Goal: Task Accomplishment & Management: Use online tool/utility

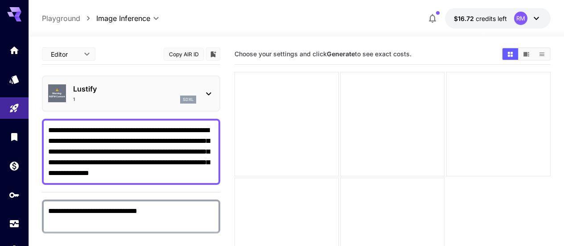
scroll to position [45, 0]
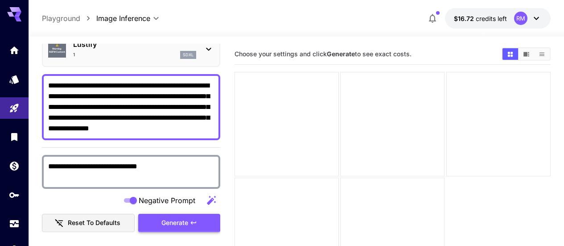
click at [197, 223] on icon "button" at bounding box center [193, 222] width 7 height 7
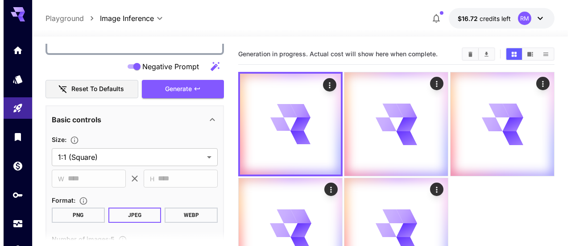
scroll to position [0, 0]
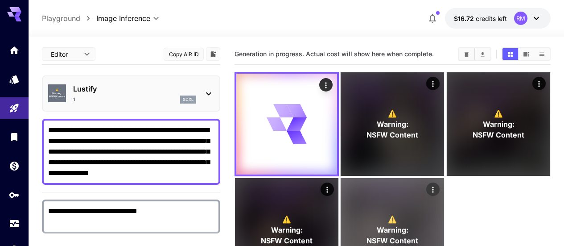
click at [341, 216] on div "⚠️ Warning: NSFW Content" at bounding box center [393, 230] width 104 height 104
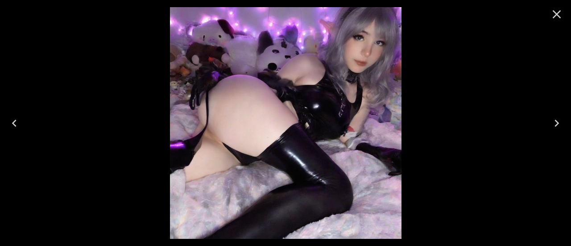
click at [555, 120] on icon "Next" at bounding box center [557, 123] width 14 height 14
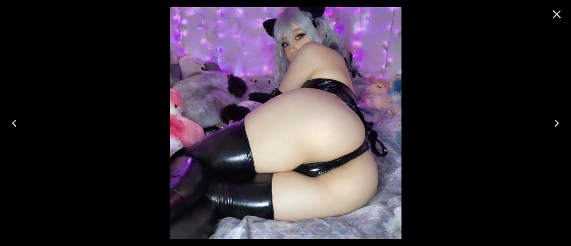
click at [558, 124] on icon "Next" at bounding box center [557, 123] width 4 height 7
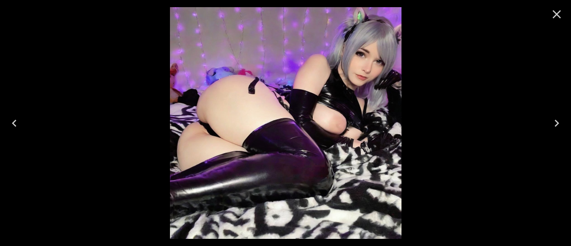
click at [558, 125] on icon "Next" at bounding box center [557, 123] width 14 height 14
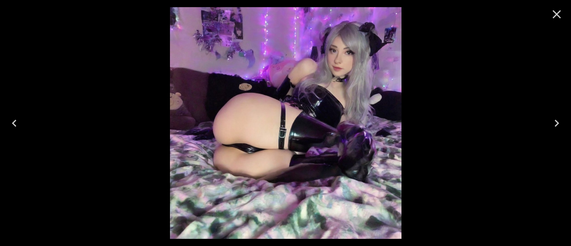
click at [559, 123] on icon "Next" at bounding box center [557, 123] width 14 height 14
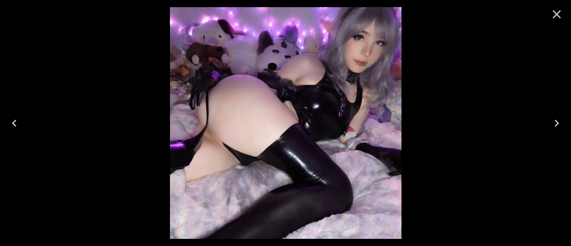
click at [554, 124] on icon "Next" at bounding box center [557, 123] width 14 height 14
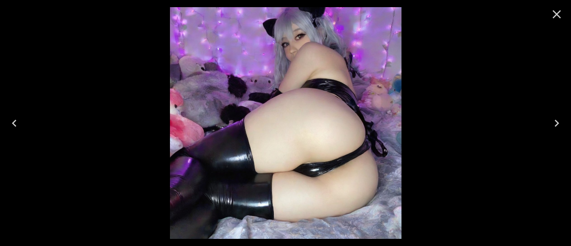
drag, startPoint x: 556, startPoint y: 125, endPoint x: 563, endPoint y: 118, distance: 9.8
click at [558, 125] on icon "Next" at bounding box center [557, 123] width 14 height 14
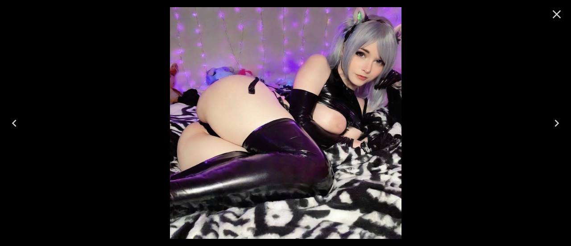
click at [547, 19] on button "Close" at bounding box center [556, 14] width 21 height 21
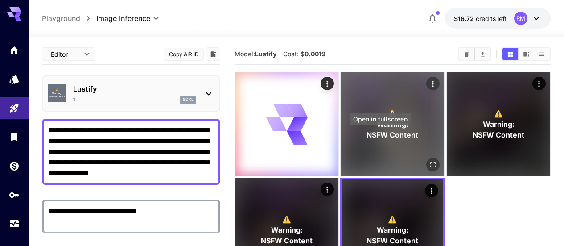
click at [427, 158] on button "Open in fullscreen" at bounding box center [433, 164] width 13 height 13
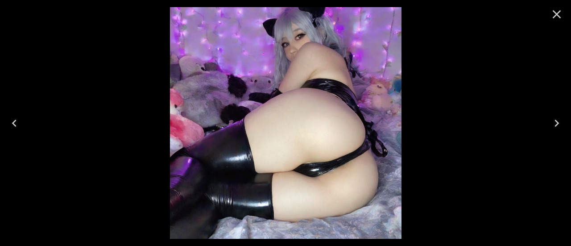
click at [552, 124] on icon "Next" at bounding box center [557, 123] width 14 height 14
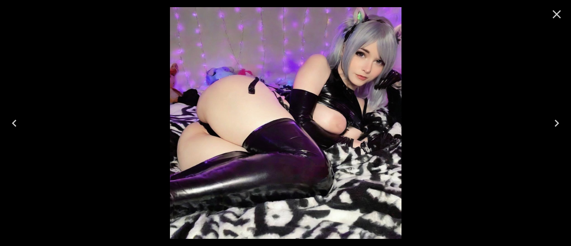
click at [552, 124] on icon "Next" at bounding box center [557, 123] width 14 height 14
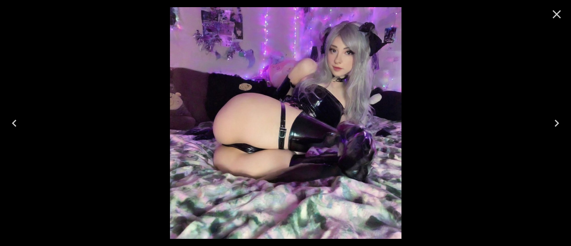
click at [552, 124] on icon "Next" at bounding box center [557, 123] width 14 height 14
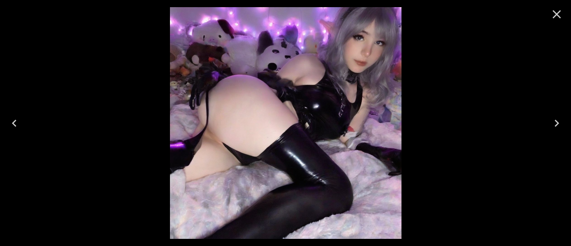
click at [559, 17] on icon "Close" at bounding box center [557, 14] width 14 height 14
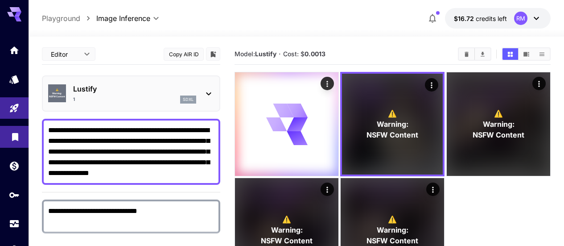
click at [6, 134] on link at bounding box center [14, 137] width 29 height 22
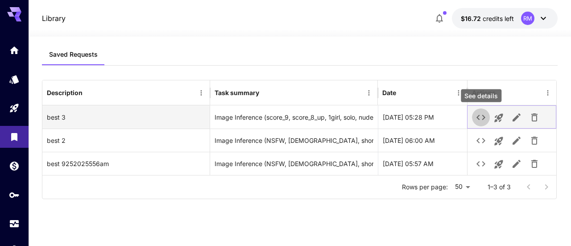
click at [477, 116] on icon "See details" at bounding box center [481, 117] width 11 height 11
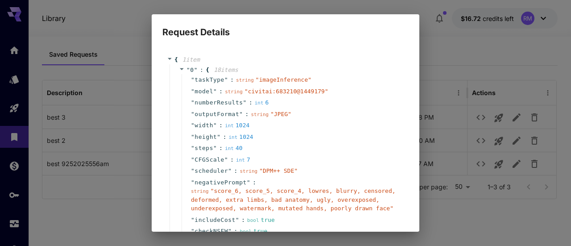
click at [438, 50] on div "Request Details { 1 item " 0 " : { 18 item s " taskType " : string " imageInfer…" at bounding box center [285, 123] width 571 height 246
click at [74, 45] on div "Request Details { 1 item " 0 " : { 18 item s " taskType " : string " imageInfer…" at bounding box center [285, 123] width 571 height 246
click at [67, 73] on div "Request Details { 1 item " 0 " : { 18 item s " taskType " : string " imageInfer…" at bounding box center [285, 123] width 571 height 246
click at [526, 65] on div "Request Details { 1 item " 0 " : { 18 item s " taskType " : string " imageInfer…" at bounding box center [285, 123] width 571 height 246
drag, startPoint x: 310, startPoint y: 72, endPoint x: 269, endPoint y: 110, distance: 55.9
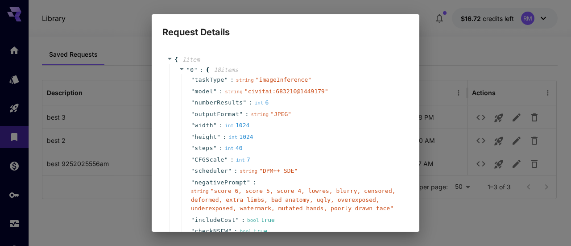
click at [265, 227] on div "" checkNSFW " : bool true" at bounding box center [292, 231] width 220 height 12
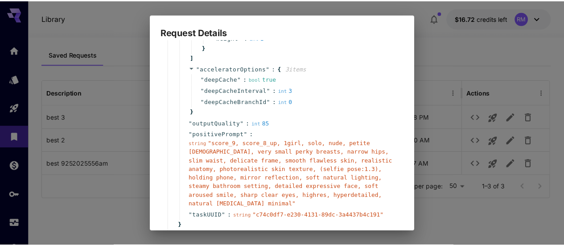
scroll to position [321, 0]
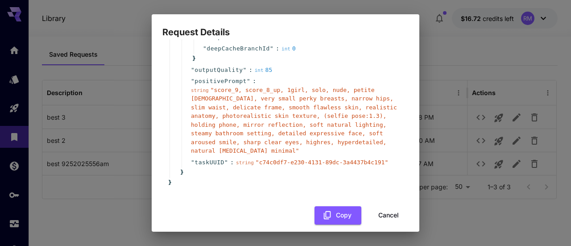
click at [386, 215] on button "Cancel" at bounding box center [389, 215] width 40 height 18
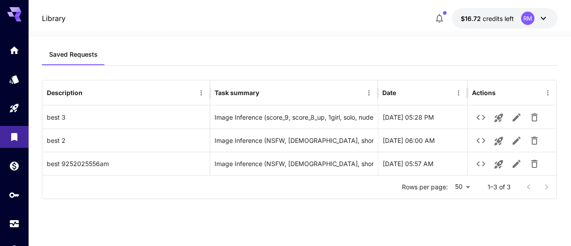
click at [389, 209] on div "Saved Requests Description Task summary Date Actions best 3 Image Inference (sc…" at bounding box center [299, 135] width 515 height 182
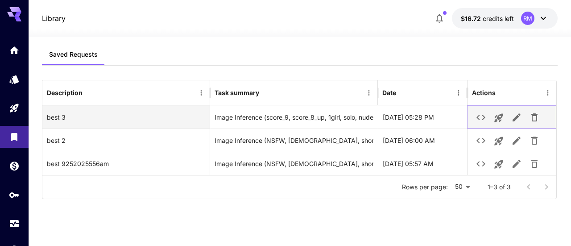
click at [498, 118] on icon "Launch in playground" at bounding box center [499, 118] width 8 height 8
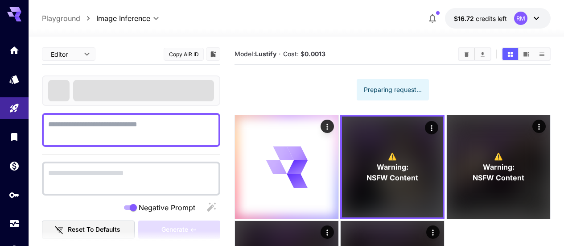
type textarea "**********"
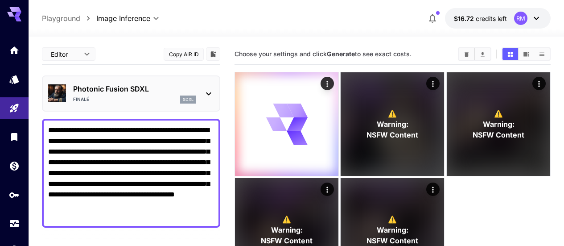
click at [464, 53] on icon "Clear All" at bounding box center [467, 54] width 7 height 7
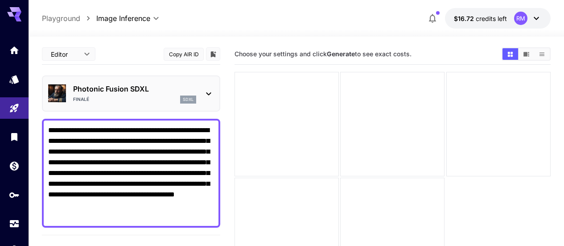
drag, startPoint x: 99, startPoint y: 216, endPoint x: 0, endPoint y: -54, distance: 287.7
click at [0, 0] on html "**********" at bounding box center [282, 158] width 564 height 316
paste textarea
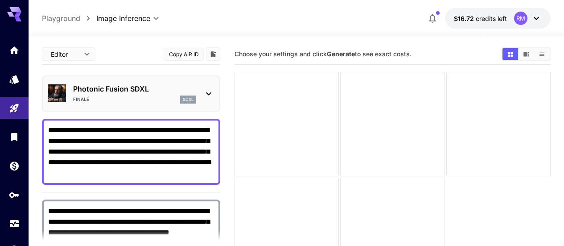
type textarea "**********"
click at [148, 224] on textarea "**********" at bounding box center [131, 227] width 166 height 43
click at [148, 225] on textarea "**********" at bounding box center [131, 227] width 166 height 43
click at [122, 220] on textarea "**********" at bounding box center [131, 227] width 166 height 43
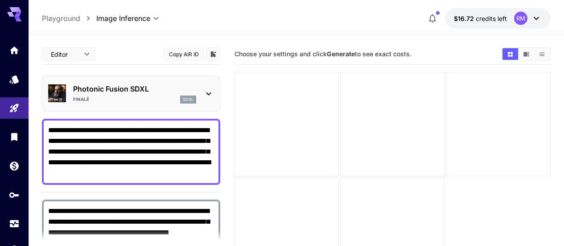
click at [122, 220] on textarea "**********" at bounding box center [131, 227] width 166 height 43
paste textarea
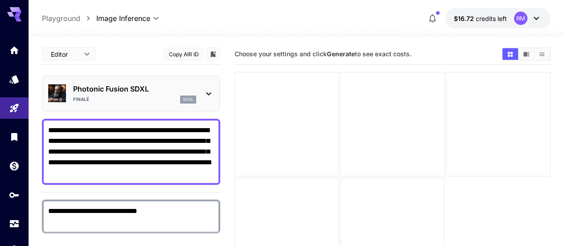
scroll to position [89, 0]
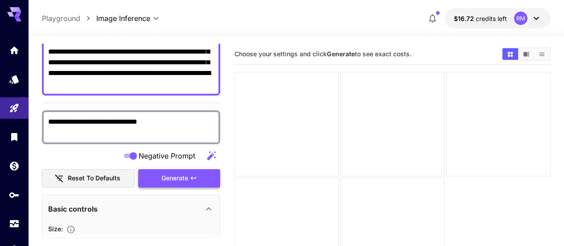
type textarea "**********"
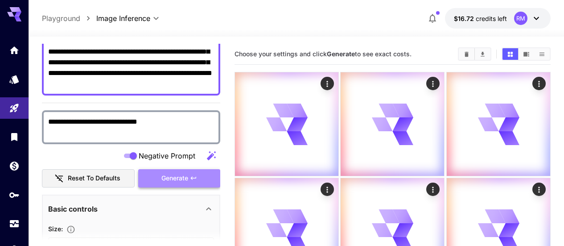
click at [205, 173] on button "Generate" at bounding box center [179, 178] width 82 height 18
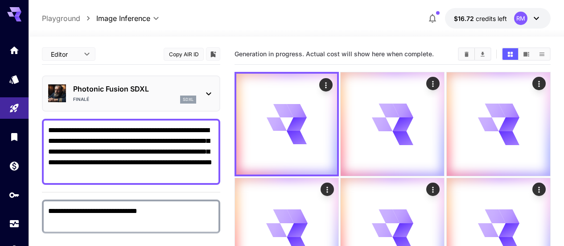
scroll to position [45, 0]
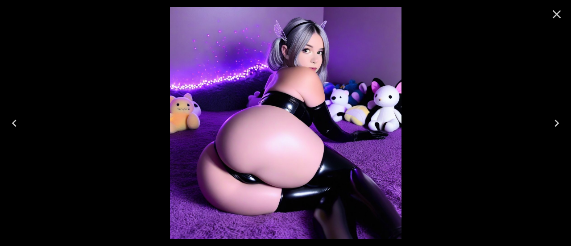
click at [562, 126] on icon "Next" at bounding box center [557, 123] width 14 height 14
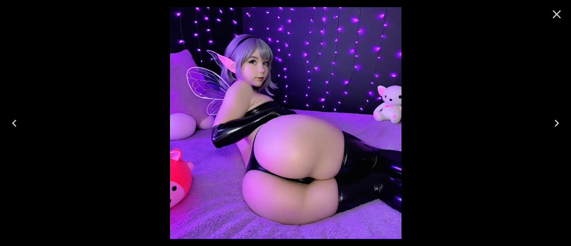
click at [562, 126] on icon "Next" at bounding box center [557, 123] width 14 height 14
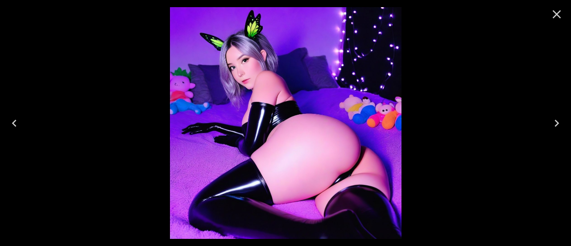
click at [562, 126] on icon "Next" at bounding box center [557, 123] width 14 height 14
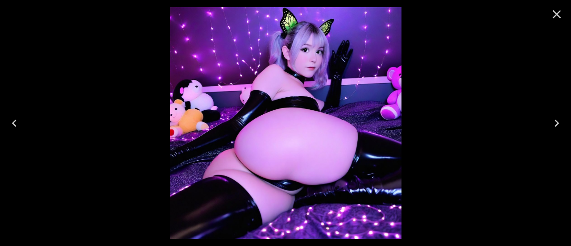
click at [562, 126] on icon "Next" at bounding box center [557, 123] width 14 height 14
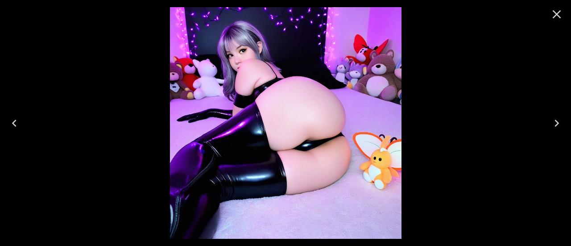
click at [562, 126] on icon "Next" at bounding box center [557, 123] width 14 height 14
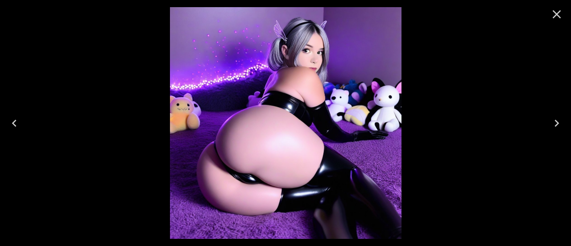
click at [562, 126] on icon "Next" at bounding box center [557, 123] width 14 height 14
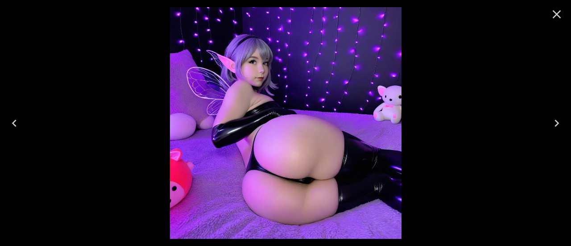
click at [562, 126] on icon "Next" at bounding box center [557, 123] width 14 height 14
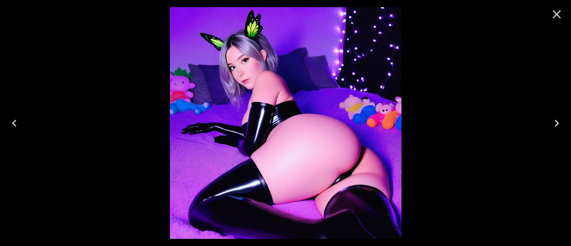
click at [562, 126] on icon "Next" at bounding box center [557, 123] width 14 height 14
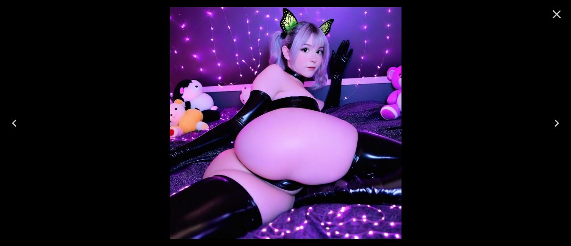
click at [562, 126] on icon "Next" at bounding box center [557, 123] width 14 height 14
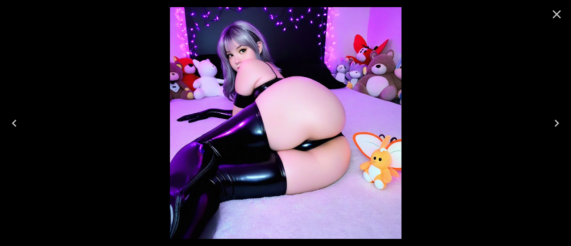
click at [562, 126] on icon "Next" at bounding box center [557, 123] width 14 height 14
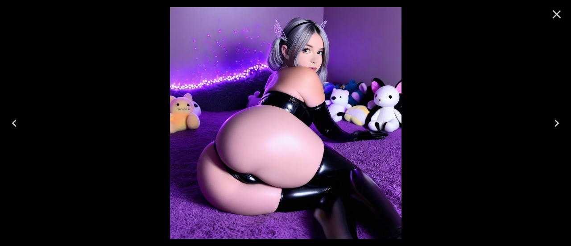
click at [562, 126] on icon "Next" at bounding box center [557, 123] width 14 height 14
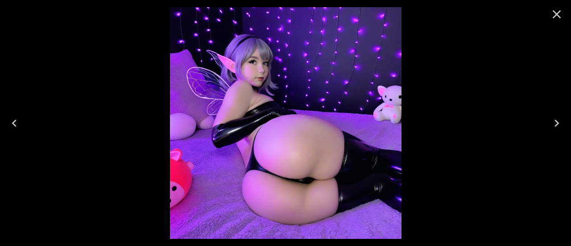
click at [557, 9] on icon "Close" at bounding box center [557, 14] width 14 height 14
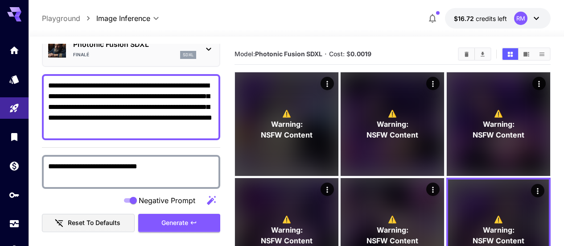
scroll to position [0, 0]
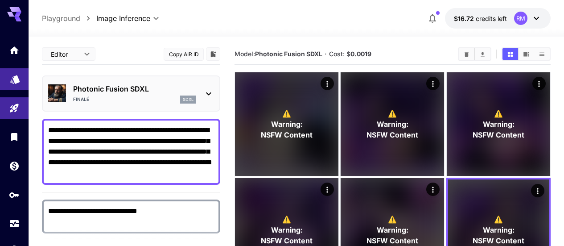
click at [21, 82] on link at bounding box center [14, 79] width 29 height 22
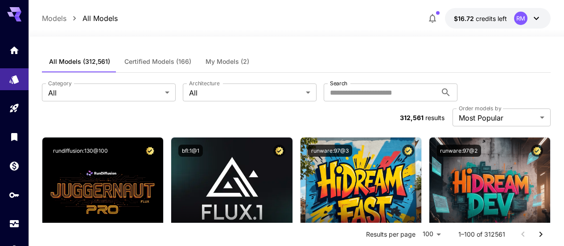
click at [213, 66] on button "My Models (2)" at bounding box center [228, 61] width 58 height 21
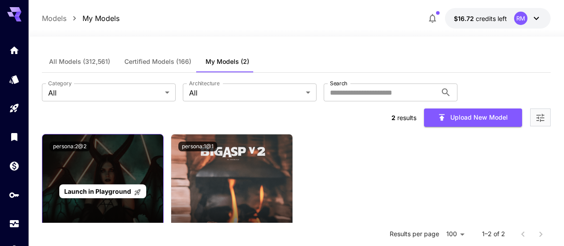
scroll to position [45, 0]
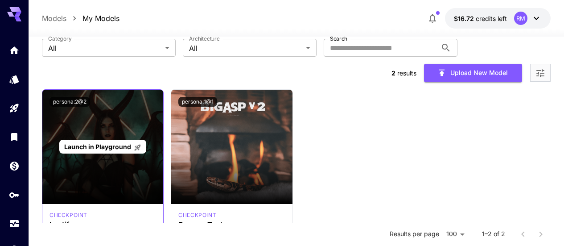
click at [121, 143] on span "Launch in Playground" at bounding box center [97, 147] width 67 height 8
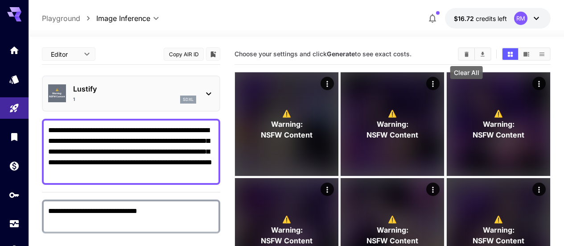
click at [464, 56] on icon "Clear All" at bounding box center [467, 54] width 7 height 7
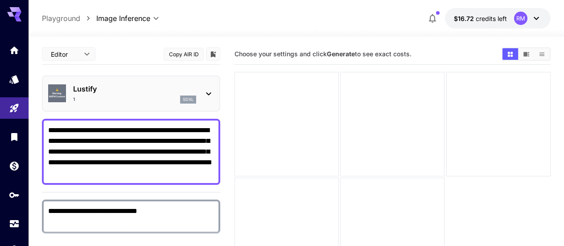
scroll to position [70, 0]
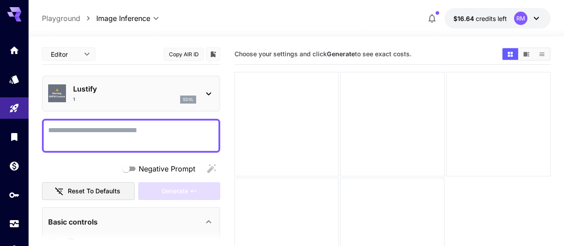
click at [179, 54] on button "Copy AIR ID" at bounding box center [184, 54] width 40 height 13
click at [13, 225] on icon "Usage" at bounding box center [15, 222] width 9 height 4
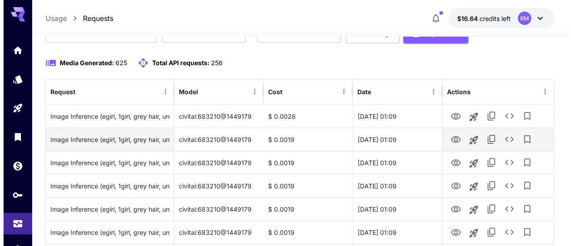
scroll to position [116, 0]
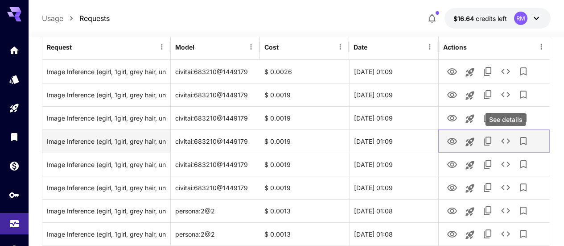
click at [506, 140] on icon "See details" at bounding box center [506, 141] width 11 height 11
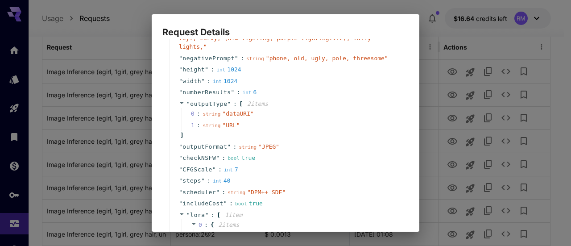
scroll to position [134, 0]
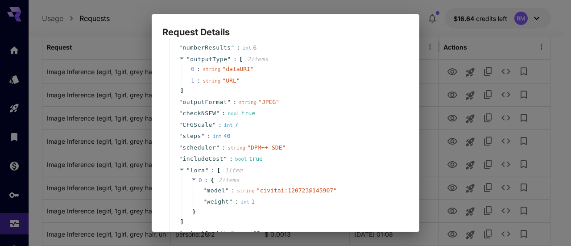
click at [536, 133] on div "Request Details { 18 item s " taskType " : string " imageInference " " model " …" at bounding box center [285, 123] width 571 height 246
click at [158, 51] on div "{ 18 item s " taskType " : string " imageInference " " model " : string " civit…" at bounding box center [286, 135] width 268 height 192
click at [171, 22] on h2 "Request Details" at bounding box center [286, 26] width 268 height 25
click at [87, 107] on div "Request Details { 18 item s " taskType " : string " imageInference " " model " …" at bounding box center [285, 123] width 571 height 246
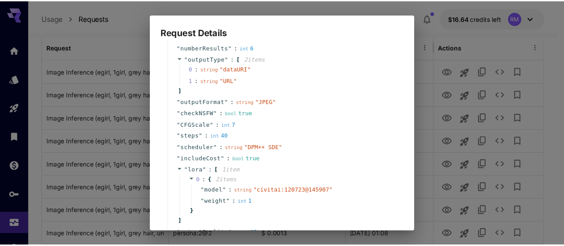
scroll to position [260, 0]
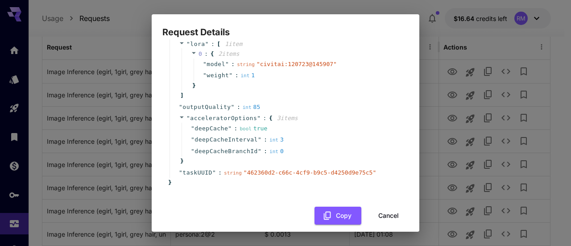
click at [386, 207] on button "Cancel" at bounding box center [389, 216] width 40 height 18
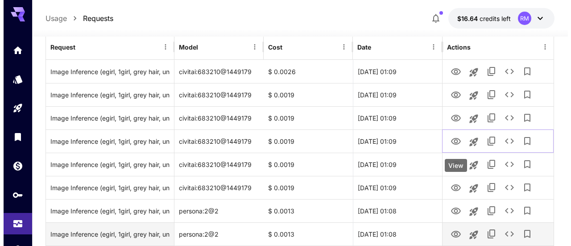
scroll to position [428, 0]
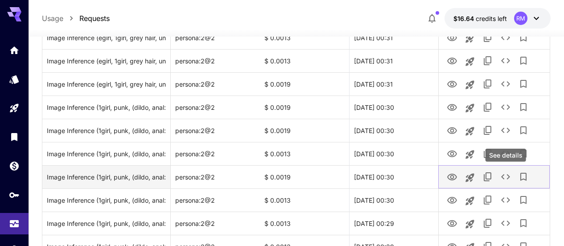
click at [511, 175] on button "See details" at bounding box center [506, 177] width 18 height 18
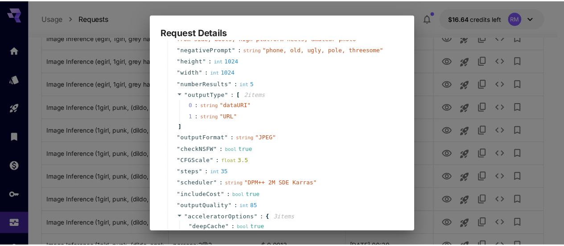
scroll to position [197, 0]
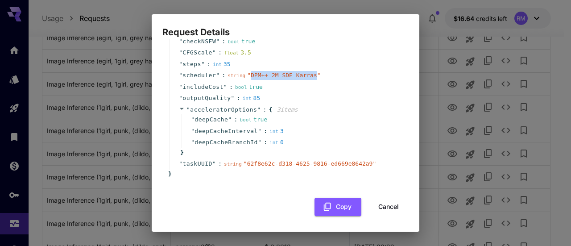
drag, startPoint x: 304, startPoint y: 75, endPoint x: 244, endPoint y: 72, distance: 60.3
click at [247, 72] on span "" DPM++ 2M SDE Karras "" at bounding box center [283, 75] width 73 height 7
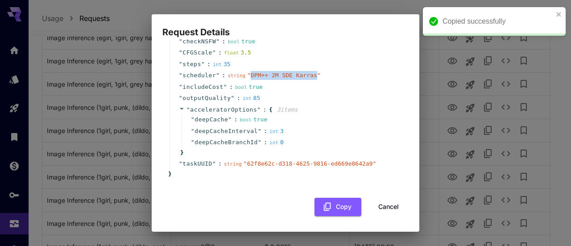
copy span "DPM++ 2M SDE Karras"
click at [380, 207] on button "Cancel" at bounding box center [389, 207] width 40 height 18
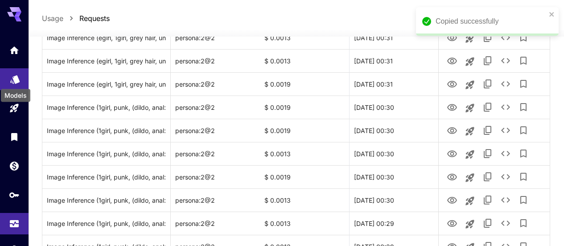
click at [13, 79] on icon "Models" at bounding box center [15, 76] width 11 height 11
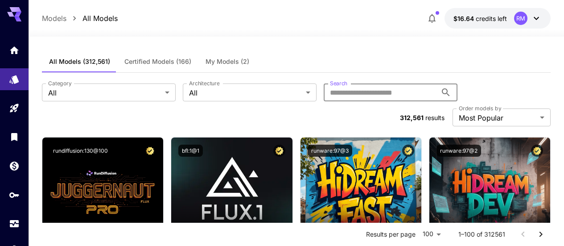
click at [349, 97] on input "Search" at bounding box center [380, 92] width 113 height 18
paste input "**********"
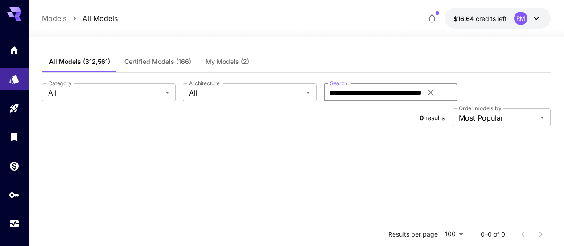
scroll to position [0, 49]
drag, startPoint x: 329, startPoint y: 93, endPoint x: 372, endPoint y: 95, distance: 42.4
click at [329, 93] on input "**********" at bounding box center [373, 92] width 98 height 18
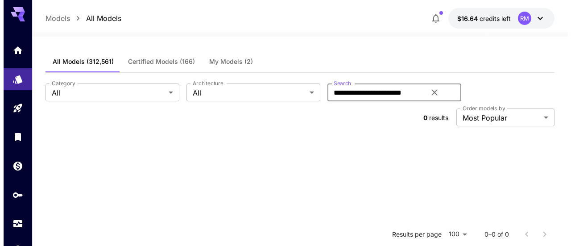
scroll to position [0, 0]
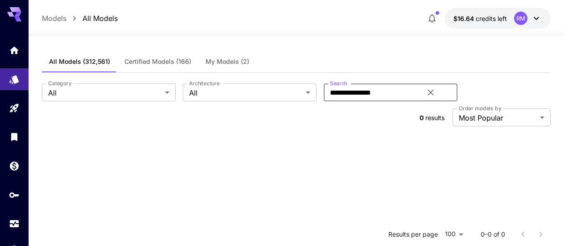
click at [367, 94] on input "**********" at bounding box center [373, 92] width 98 height 18
type input "*******"
drag, startPoint x: 372, startPoint y: 94, endPoint x: 287, endPoint y: 91, distance: 84.4
click at [287, 91] on div "Category All *** Category Architecture All *** Architecture Search ******* Sear…" at bounding box center [296, 92] width 509 height 18
click at [142, 96] on body "**********" at bounding box center [282, 216] width 564 height 433
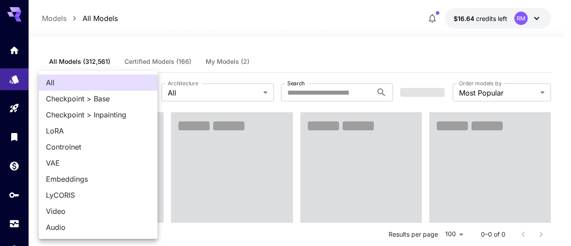
click at [102, 126] on span "LoRA" at bounding box center [98, 130] width 104 height 11
type input "****"
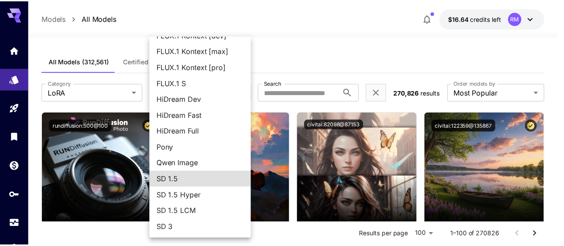
scroll to position [89, 0]
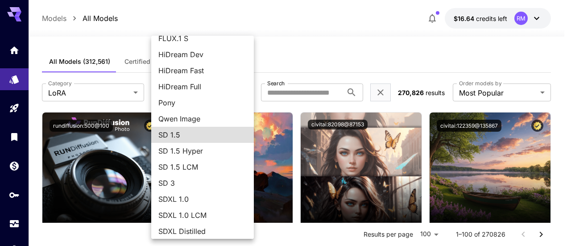
click at [199, 197] on span "SDXL 1.0" at bounding box center [202, 199] width 88 height 11
type input "****"
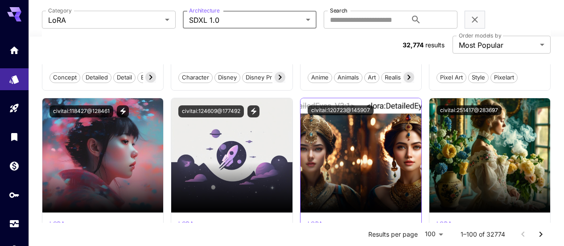
scroll to position [0, 0]
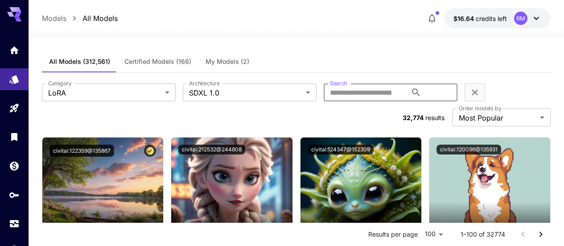
click at [324, 97] on input "Search" at bounding box center [365, 92] width 83 height 18
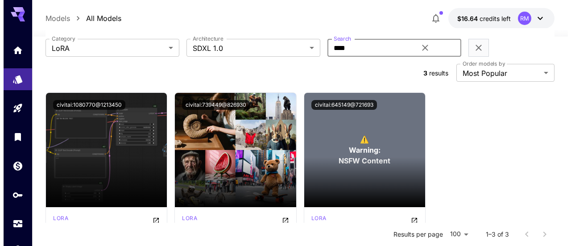
scroll to position [89, 0]
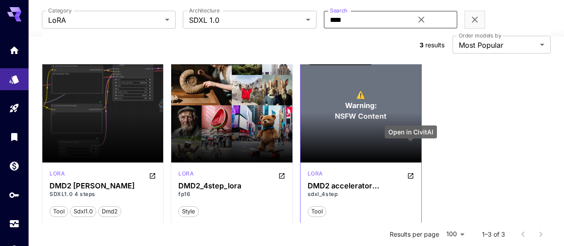
type input "****"
click at [410, 170] on button "Open in CivitAI" at bounding box center [410, 175] width 7 height 11
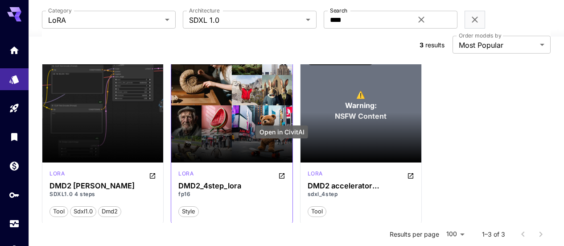
click at [279, 172] on icon "Open in CivitAI" at bounding box center [281, 175] width 7 height 7
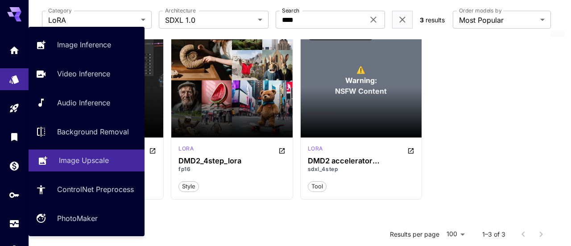
click at [69, 162] on p "Image Upscale" at bounding box center [84, 160] width 50 height 11
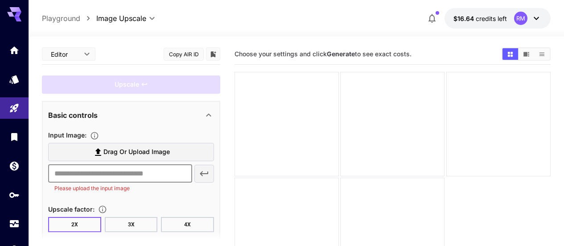
click at [135, 176] on input "text" at bounding box center [120, 174] width 144 height 18
click at [116, 170] on input "text" at bounding box center [120, 174] width 144 height 18
paste input "**********"
type input "**********"
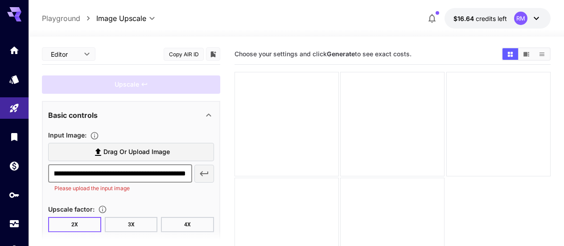
scroll to position [0, 0]
click at [166, 129] on div "Input Image :" at bounding box center [131, 134] width 166 height 11
drag, startPoint x: 180, startPoint y: 174, endPoint x: 247, endPoint y: 175, distance: 66.5
click at [247, 175] on main "**********" at bounding box center [296, 170] width 509 height 253
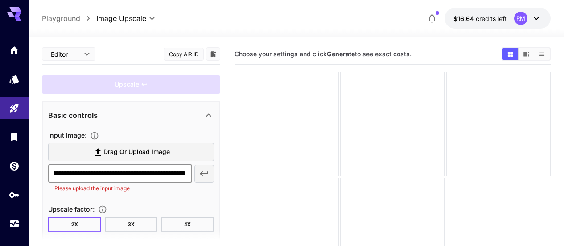
scroll to position [0, 0]
click at [184, 193] on section "**********" at bounding box center [131, 169] width 166 height 53
click at [142, 85] on div "Upscale" at bounding box center [131, 84] width 178 height 18
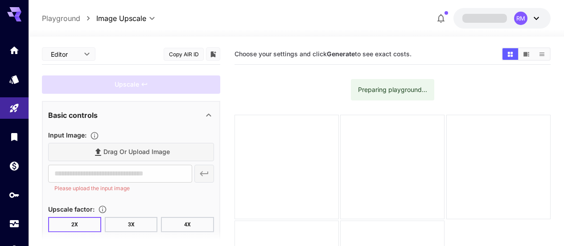
scroll to position [45, 0]
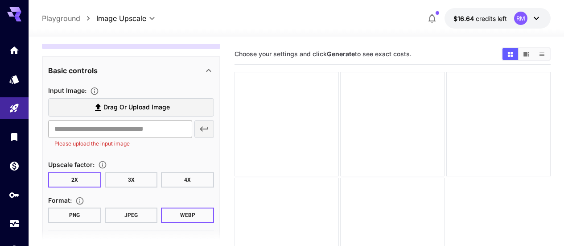
click at [139, 122] on input "text" at bounding box center [120, 129] width 144 height 18
paste input "**********"
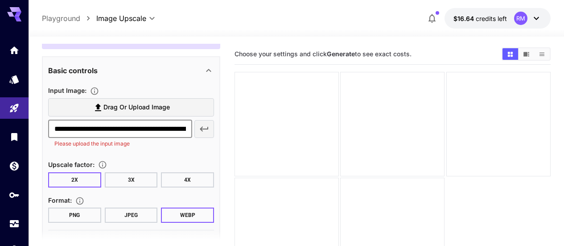
scroll to position [0, 145]
type input "**********"
click at [163, 81] on div "**********" at bounding box center [131, 151] width 166 height 141
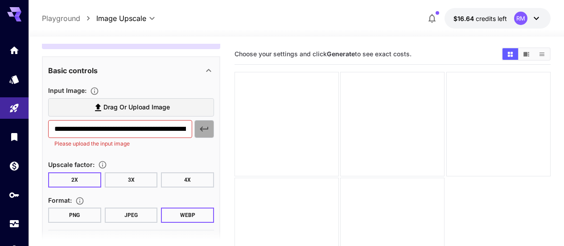
click at [206, 132] on icon "button" at bounding box center [204, 129] width 11 height 11
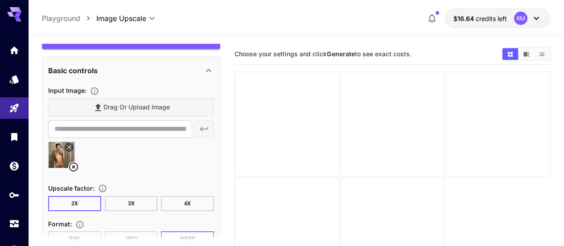
scroll to position [96, 0]
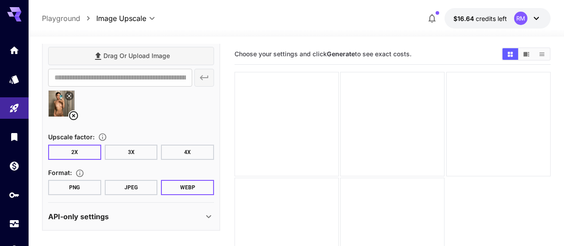
click at [133, 216] on div "API-only settings" at bounding box center [125, 216] width 155 height 11
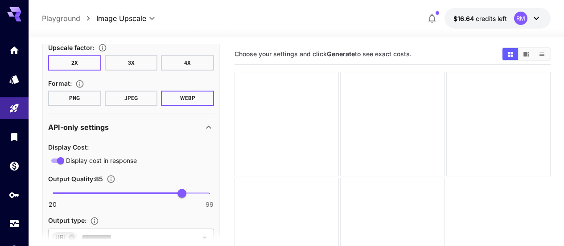
scroll to position [219, 0]
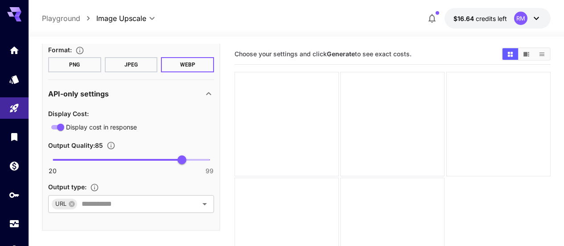
click at [211, 93] on icon at bounding box center [208, 93] width 11 height 11
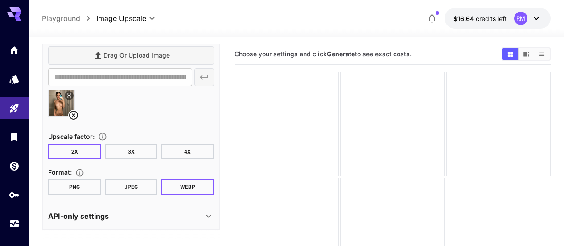
scroll to position [0, 0]
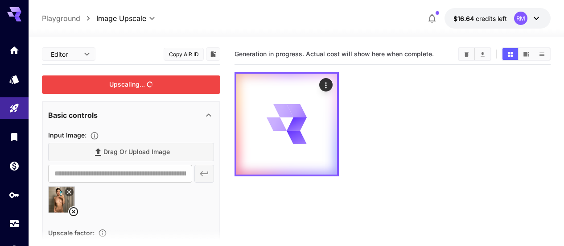
click at [175, 82] on div "Upscaling..." at bounding box center [131, 84] width 178 height 18
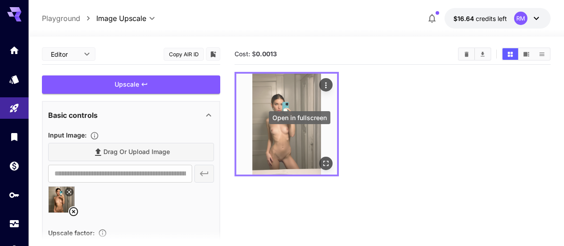
click at [319, 157] on button "Open in fullscreen" at bounding box center [325, 163] width 13 height 13
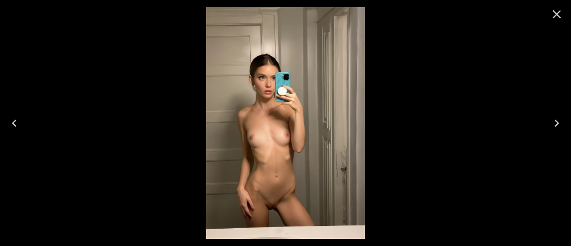
click at [555, 12] on icon "Close" at bounding box center [557, 14] width 14 height 14
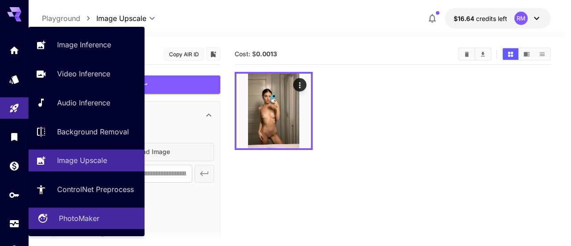
click at [92, 217] on p "PhotoMaker" at bounding box center [79, 218] width 41 height 11
type input "**********"
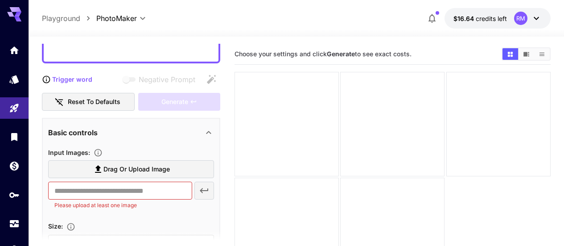
scroll to position [134, 0]
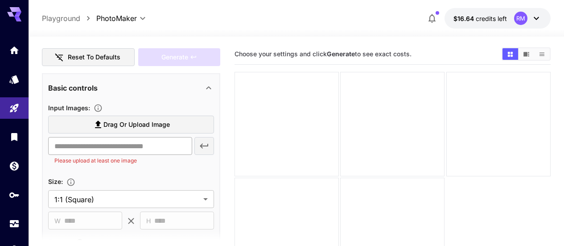
click at [133, 145] on input "text" at bounding box center [120, 146] width 144 height 18
paste input "**********"
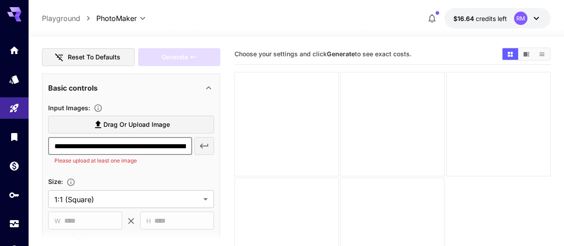
scroll to position [0, 145]
type input "**********"
click at [203, 147] on icon "button" at bounding box center [204, 146] width 11 height 11
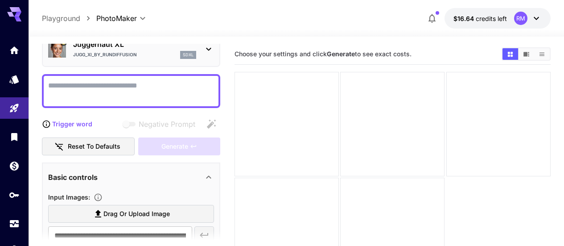
scroll to position [0, 0]
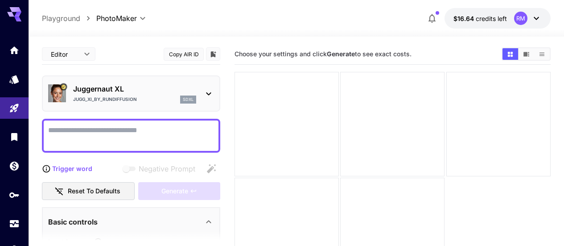
click at [145, 129] on textarea "Negative Prompt" at bounding box center [131, 135] width 166 height 21
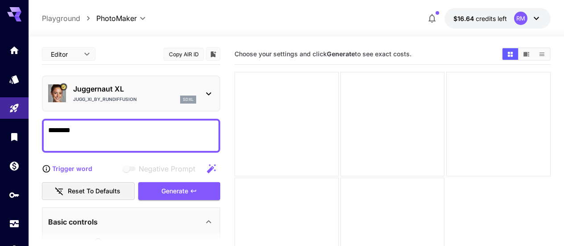
type textarea "********"
click at [147, 162] on div "Negative Prompt" at bounding box center [156, 169] width 128 height 18
click at [83, 172] on p "Trigger word" at bounding box center [72, 168] width 40 height 9
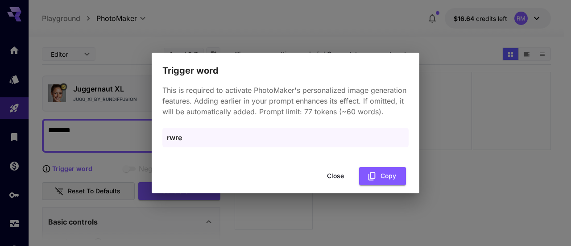
click at [336, 177] on button "Close" at bounding box center [335, 176] width 40 height 18
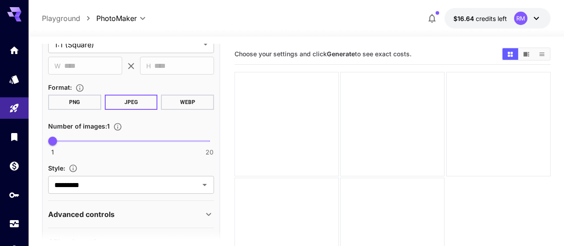
scroll to position [338, 0]
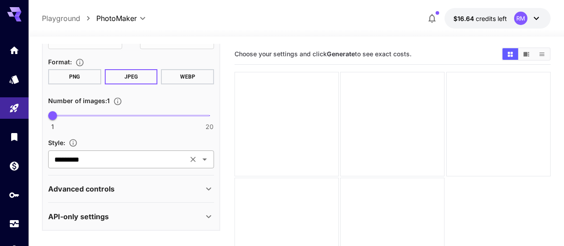
click at [120, 156] on input "*********" at bounding box center [118, 159] width 134 height 12
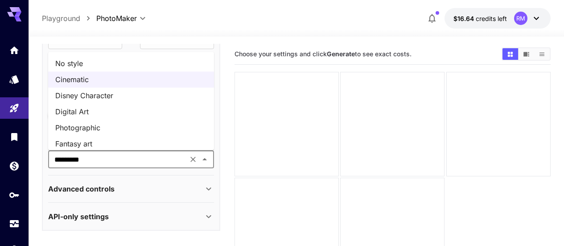
click at [151, 62] on li "No style" at bounding box center [131, 63] width 166 height 16
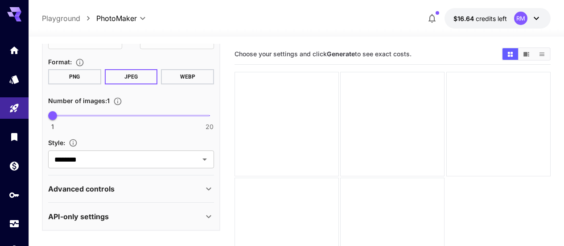
click at [140, 193] on div "Advanced controls" at bounding box center [125, 188] width 155 height 11
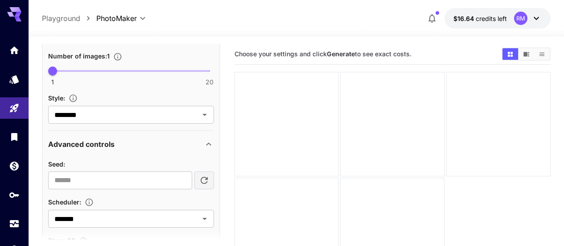
scroll to position [427, 0]
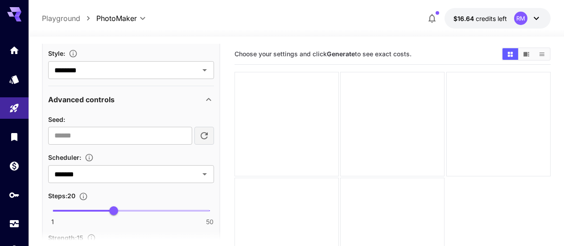
click at [202, 100] on div "Advanced controls" at bounding box center [125, 99] width 155 height 11
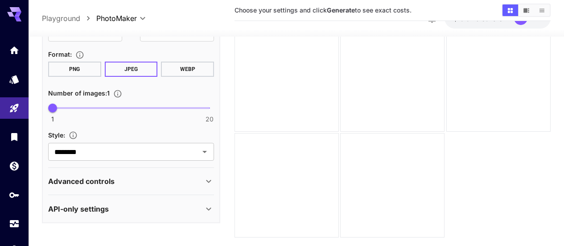
scroll to position [70, 0]
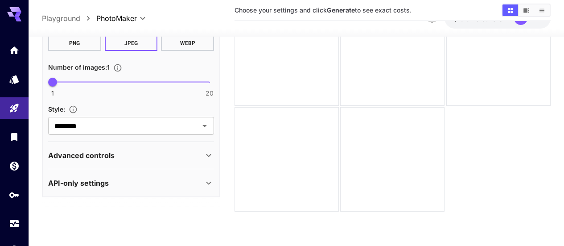
click at [145, 179] on div "API-only settings" at bounding box center [125, 182] width 155 height 11
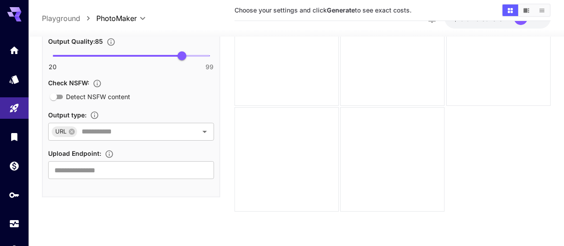
scroll to position [397, 0]
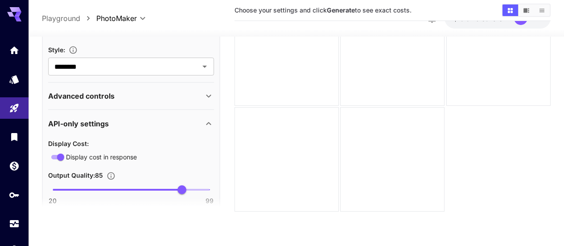
click at [208, 123] on icon at bounding box center [208, 123] width 11 height 11
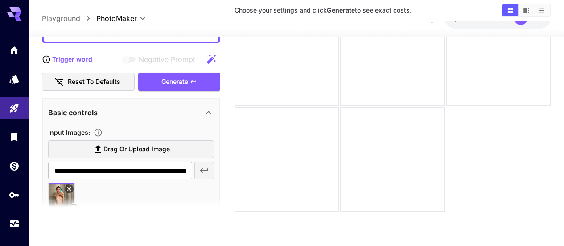
scroll to position [0, 0]
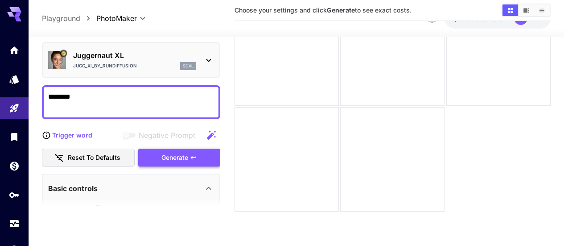
click at [172, 155] on div "Generate" at bounding box center [179, 157] width 82 height 18
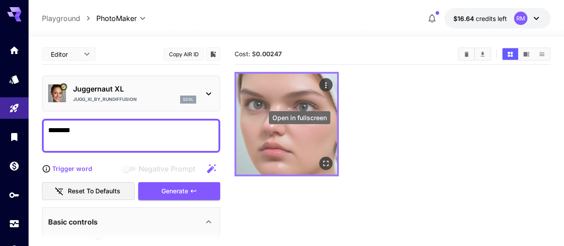
click at [322, 159] on icon "Open in fullscreen" at bounding box center [326, 163] width 9 height 9
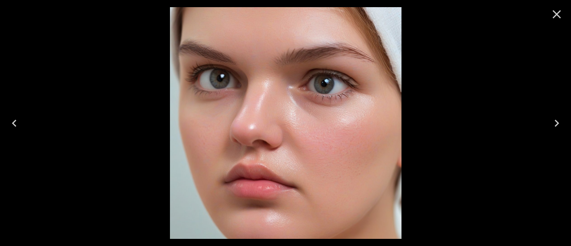
click at [561, 14] on icon "Close" at bounding box center [557, 14] width 14 height 14
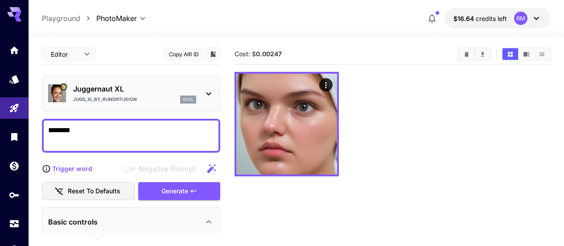
click at [208, 97] on icon at bounding box center [208, 93] width 11 height 11
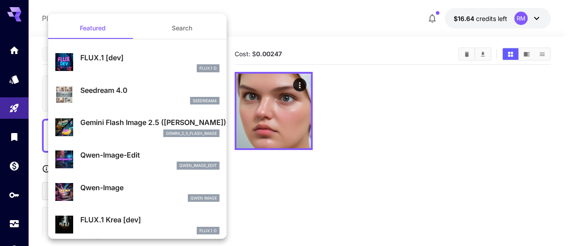
click at [349, 133] on div at bounding box center [285, 123] width 571 height 246
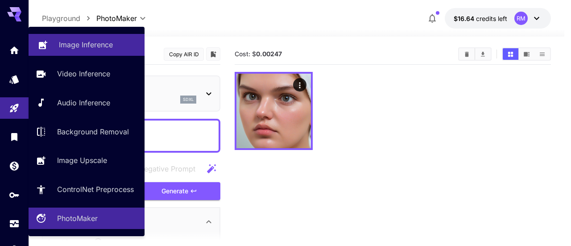
click at [111, 44] on p "Image Inference" at bounding box center [86, 44] width 54 height 11
type input "**********"
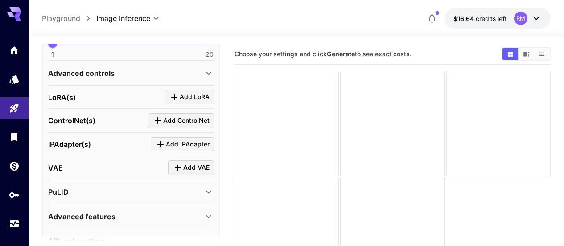
scroll to position [336, 0]
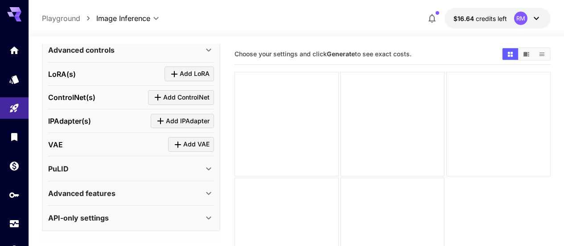
click at [98, 166] on div "PuLID" at bounding box center [125, 168] width 155 height 11
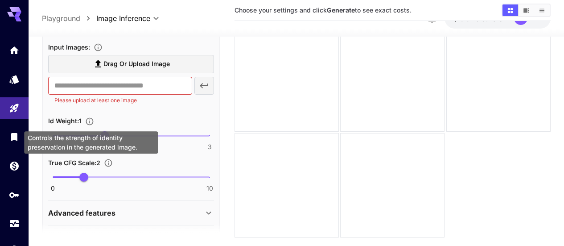
scroll to position [70, 0]
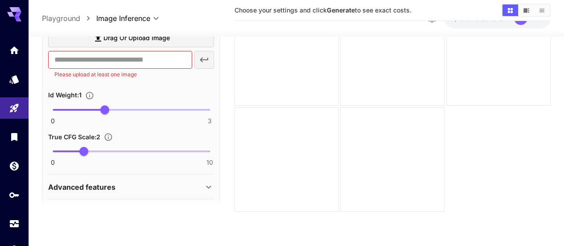
click at [113, 189] on p "Advanced features" at bounding box center [81, 186] width 67 height 11
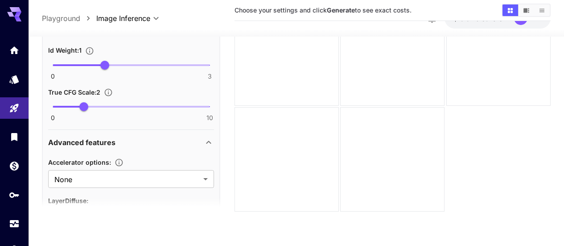
click at [129, 134] on div "Advanced features" at bounding box center [131, 141] width 166 height 21
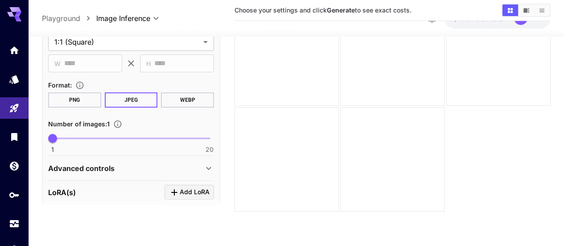
click at [128, 163] on div "Advanced controls" at bounding box center [125, 167] width 155 height 11
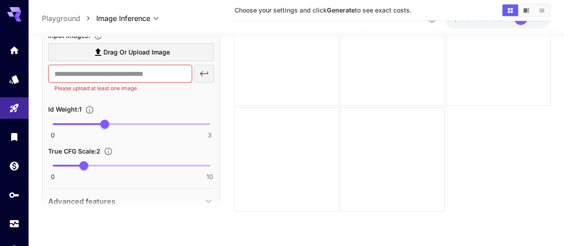
scroll to position [938, 0]
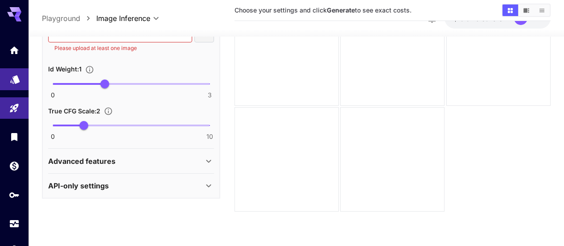
click at [11, 87] on link at bounding box center [14, 79] width 29 height 22
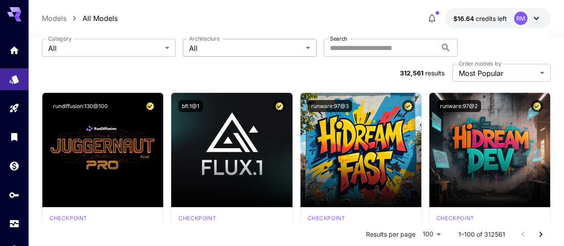
scroll to position [89, 0]
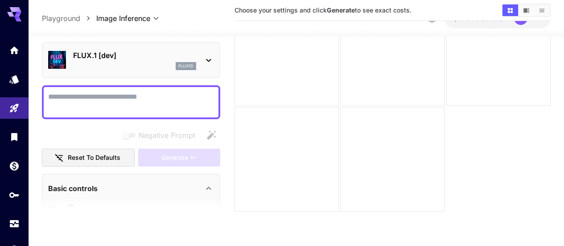
scroll to position [26, 0]
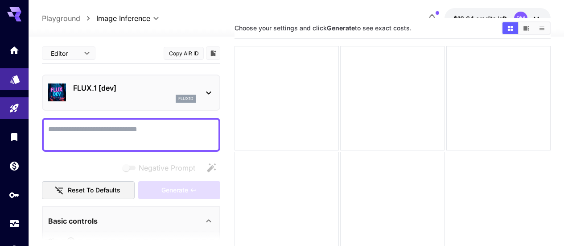
click at [24, 81] on link at bounding box center [14, 79] width 29 height 22
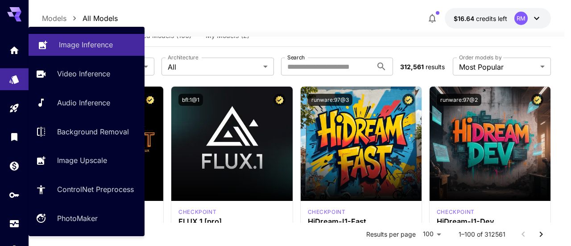
click at [99, 46] on p "Image Inference" at bounding box center [86, 44] width 54 height 11
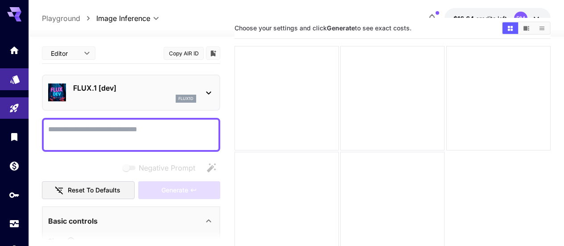
click at [15, 86] on link at bounding box center [14, 79] width 29 height 22
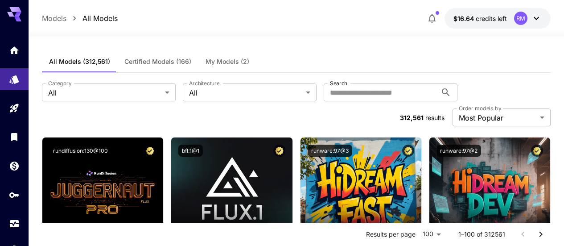
click at [226, 67] on button "My Models (2)" at bounding box center [228, 61] width 58 height 21
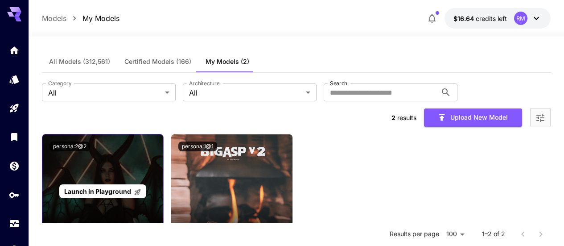
click at [119, 187] on span "Launch in Playground" at bounding box center [97, 191] width 67 height 8
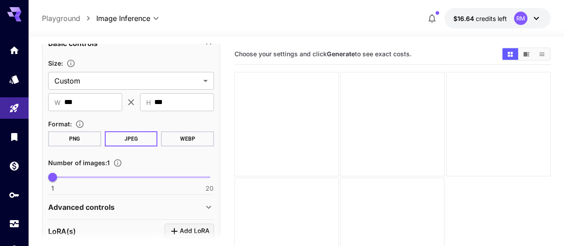
scroll to position [134, 0]
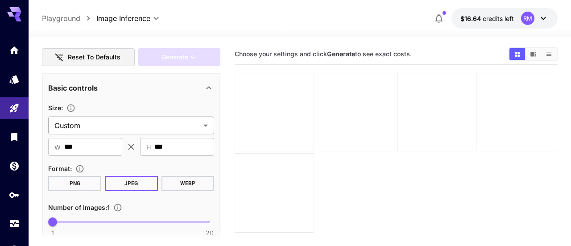
click at [133, 119] on body "**********" at bounding box center [285, 158] width 571 height 316
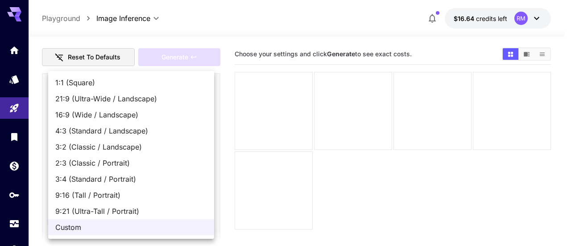
click at [117, 193] on span "9:16 (Tall / Portrait)" at bounding box center [131, 195] width 152 height 11
type input "**********"
type input "***"
type input "****"
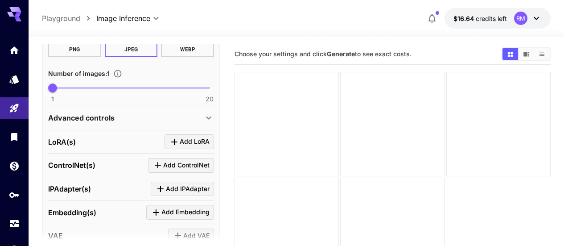
scroll to position [335, 0]
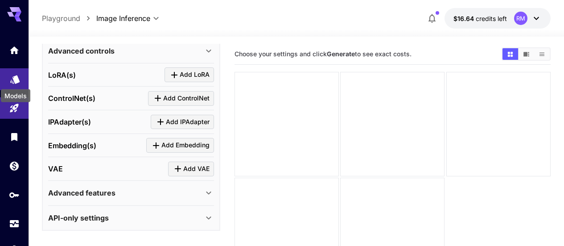
click at [18, 80] on icon "Models" at bounding box center [14, 76] width 9 height 8
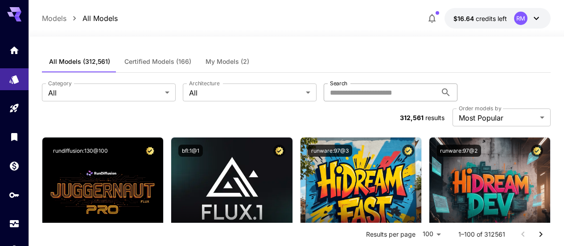
click at [324, 94] on input "Search" at bounding box center [380, 92] width 113 height 18
paste input "******"
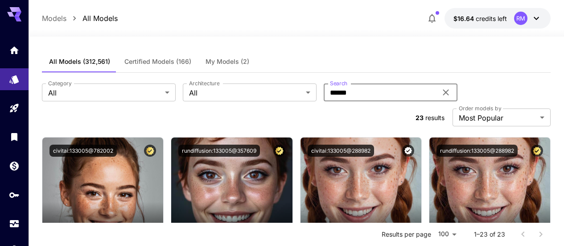
scroll to position [45, 0]
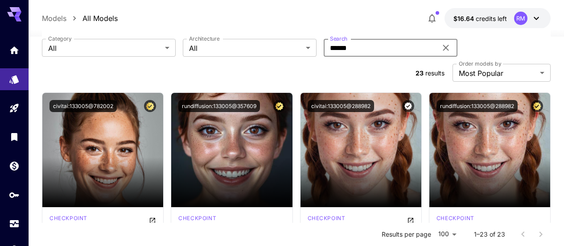
type input "******"
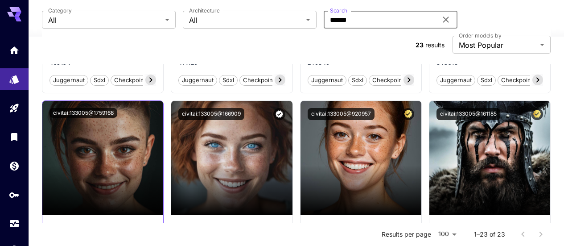
scroll to position [446, 0]
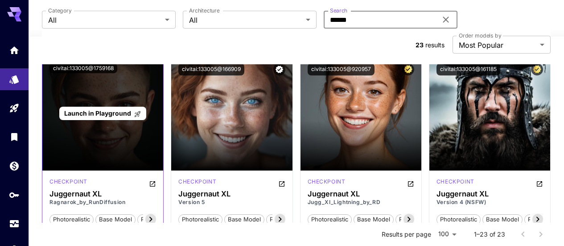
click at [111, 109] on span "Launch in Playground" at bounding box center [97, 113] width 67 height 8
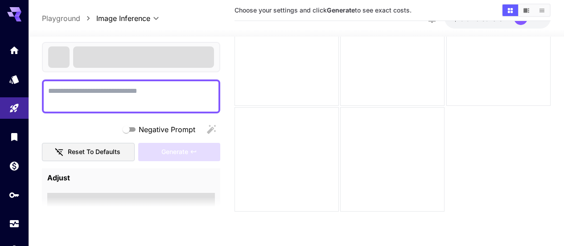
scroll to position [70, 0]
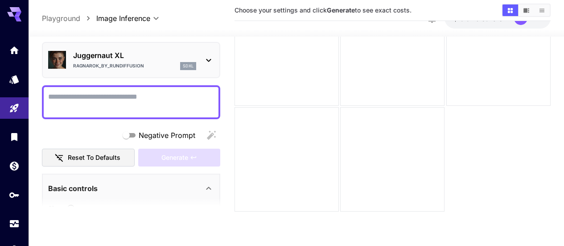
click at [126, 101] on textarea "Negative Prompt" at bounding box center [131, 101] width 166 height 21
drag, startPoint x: 126, startPoint y: 101, endPoint x: 111, endPoint y: 102, distance: 15.7
click at [111, 102] on textarea "Negative Prompt" at bounding box center [131, 101] width 166 height 21
paste textarea "**********"
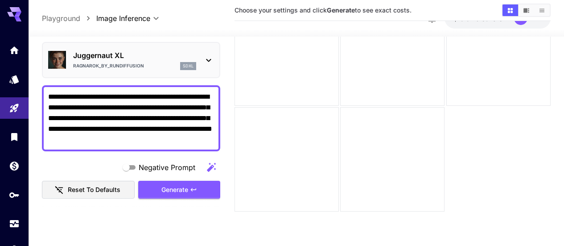
type textarea "**********"
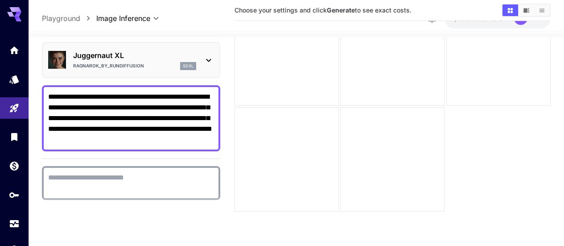
click at [115, 179] on textarea "Negative Prompt" at bounding box center [131, 182] width 166 height 21
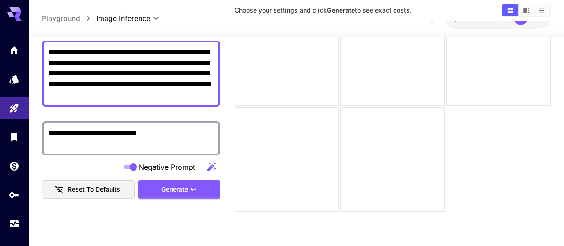
scroll to position [89, 0]
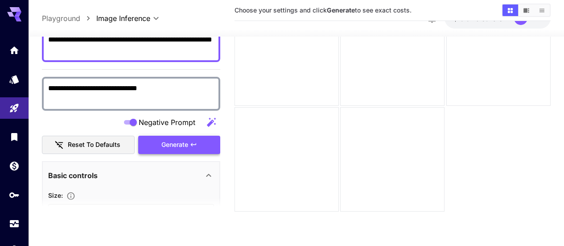
type textarea "**********"
click at [159, 145] on button "Generate" at bounding box center [179, 145] width 82 height 18
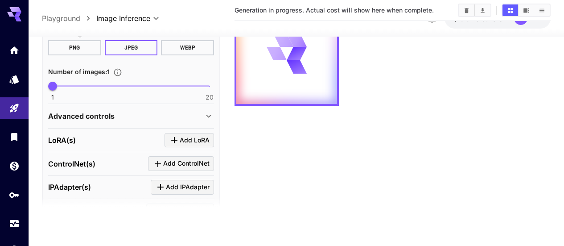
scroll to position [357, 0]
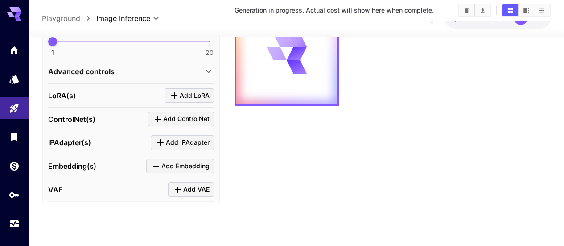
click at [196, 77] on div "Advanced controls" at bounding box center [131, 71] width 166 height 21
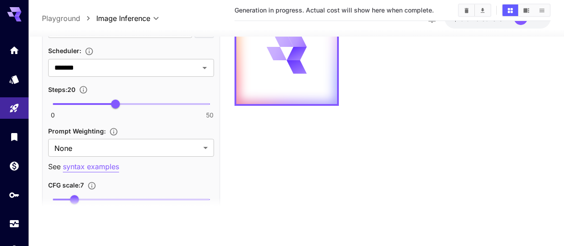
scroll to position [580, 0]
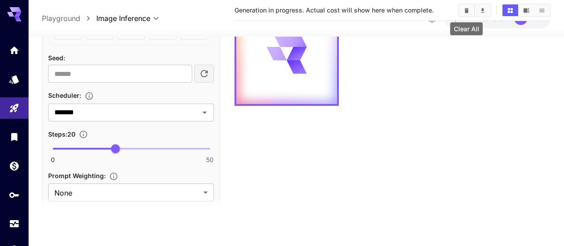
click at [464, 13] on button "Clear All" at bounding box center [467, 10] width 16 height 12
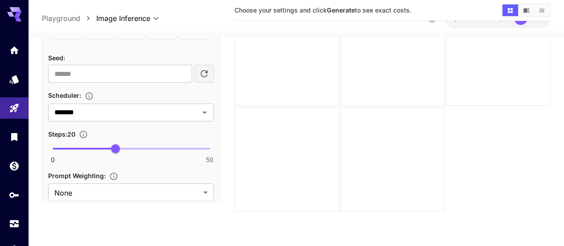
click at [144, 146] on span "0 50 20" at bounding box center [131, 148] width 157 height 13
type input "**"
drag, startPoint x: 144, startPoint y: 146, endPoint x: 162, endPoint y: 146, distance: 17.9
click at [162, 146] on span "35" at bounding box center [162, 148] width 9 height 9
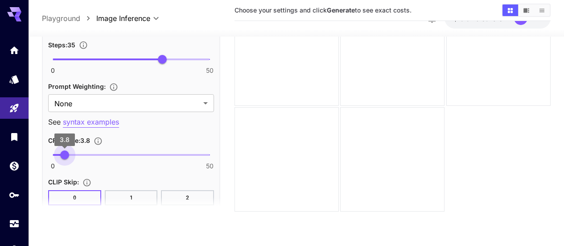
click at [65, 153] on span "0 50 3.8" at bounding box center [131, 154] width 157 height 13
type input "***"
click at [63, 155] on span "3.4" at bounding box center [63, 154] width 9 height 9
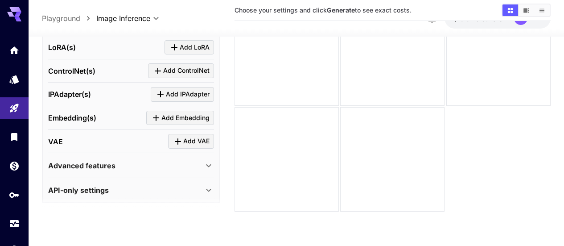
scroll to position [853, 0]
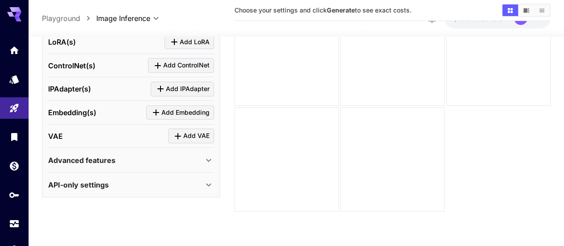
click at [151, 165] on div "Advanced features" at bounding box center [131, 159] width 166 height 21
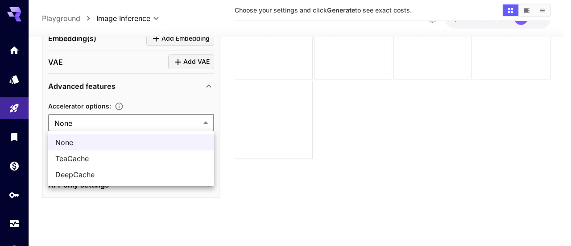
click at [163, 120] on body "**********" at bounding box center [285, 88] width 571 height 316
click at [110, 171] on span "DeepCache" at bounding box center [131, 174] width 152 height 11
type input "*********"
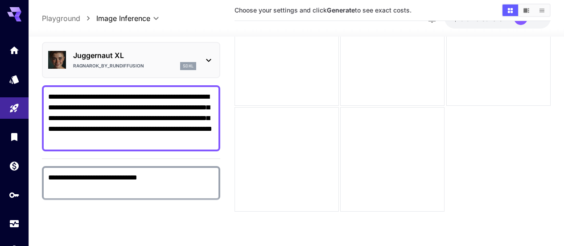
scroll to position [89, 0]
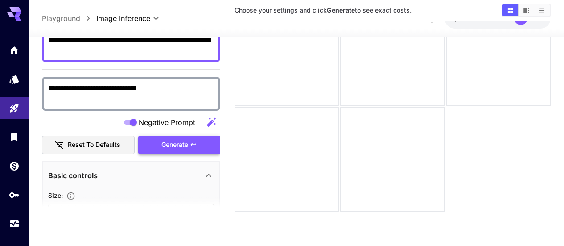
click at [157, 150] on button "Generate" at bounding box center [179, 145] width 82 height 18
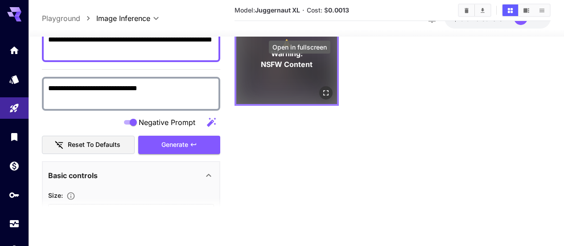
click at [302, 73] on div "⚠️ Warning: NSFW Content" at bounding box center [287, 53] width 104 height 104
click at [323, 90] on icon "Open in fullscreen" at bounding box center [325, 92] width 5 height 5
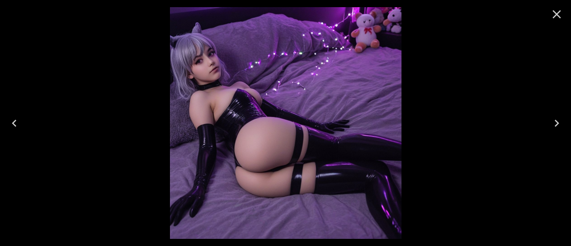
click at [560, 14] on icon "Close" at bounding box center [557, 14] width 14 height 14
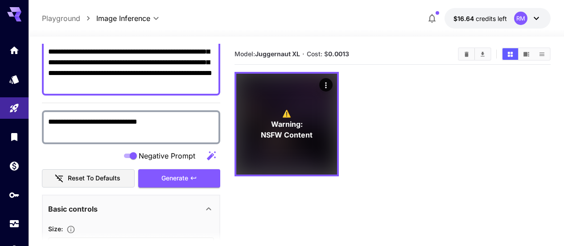
scroll to position [0, 0]
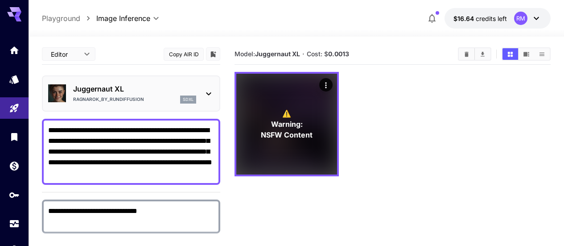
click at [192, 57] on button "Copy AIR ID" at bounding box center [184, 54] width 40 height 13
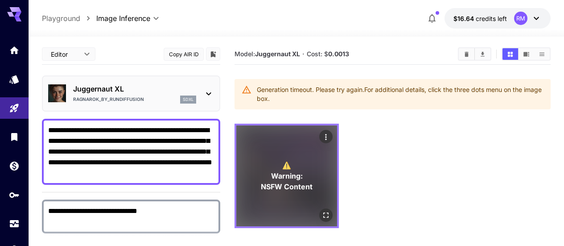
click at [322, 211] on icon "Open in fullscreen" at bounding box center [326, 215] width 9 height 9
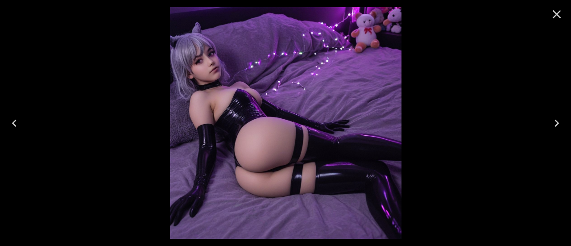
click at [556, 18] on icon "Close" at bounding box center [557, 14] width 14 height 14
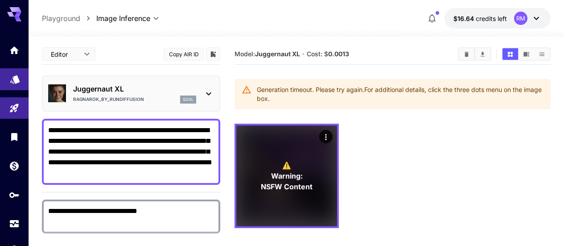
click at [24, 81] on link at bounding box center [14, 79] width 29 height 22
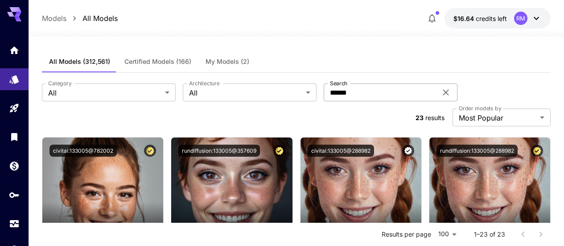
click at [441, 95] on icon at bounding box center [446, 92] width 11 height 11
click at [351, 92] on input "Search" at bounding box center [380, 92] width 113 height 18
paste input "*********"
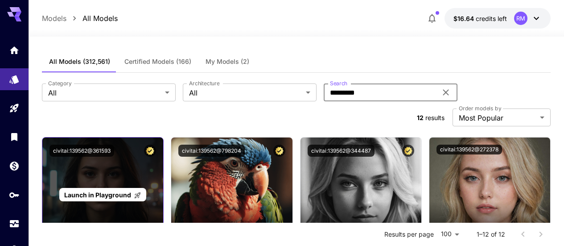
scroll to position [45, 0]
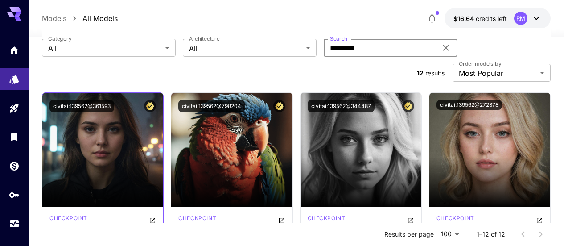
type input "*********"
click at [151, 217] on icon "Open in CivitAI" at bounding box center [152, 220] width 7 height 7
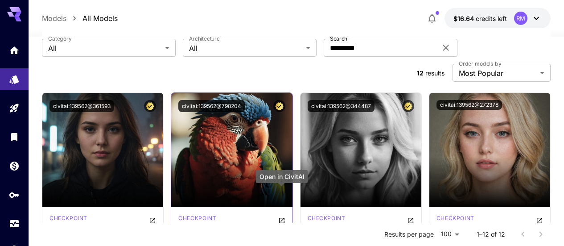
click at [282, 214] on button "Open in CivitAI" at bounding box center [281, 219] width 7 height 11
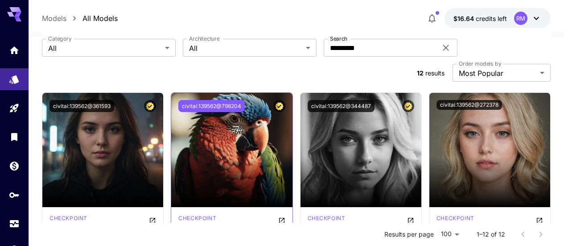
click at [229, 100] on button "civitai:139562@798204" at bounding box center [211, 106] width 66 height 12
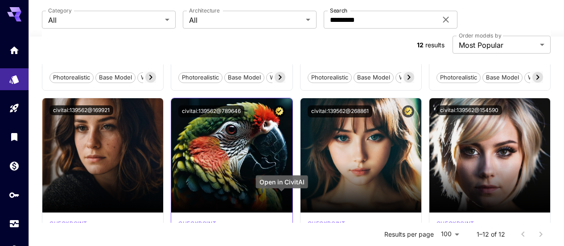
click at [282, 222] on icon "Open in CivitAI" at bounding box center [281, 225] width 7 height 7
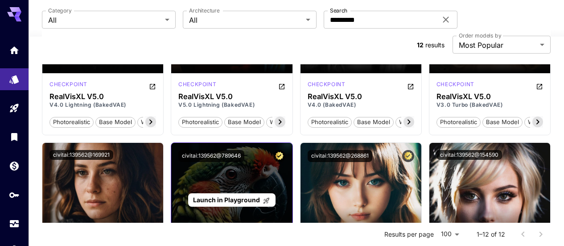
scroll to position [45, 0]
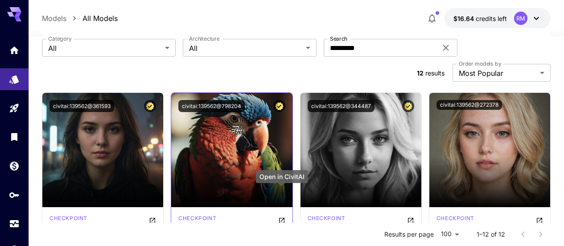
click at [282, 217] on icon "Open in CivitAI" at bounding box center [281, 220] width 7 height 7
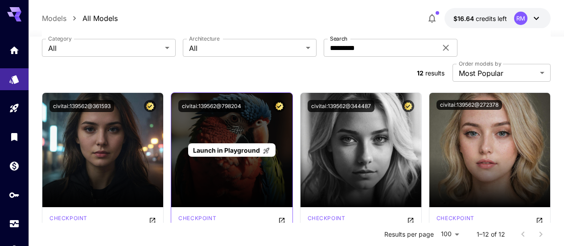
click at [229, 145] on p "Launch in Playground" at bounding box center [231, 149] width 77 height 9
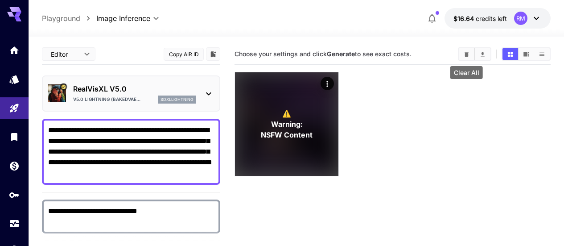
click at [464, 52] on icon "Clear All" at bounding box center [467, 54] width 7 height 7
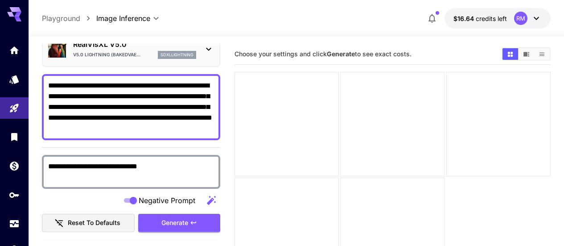
scroll to position [89, 0]
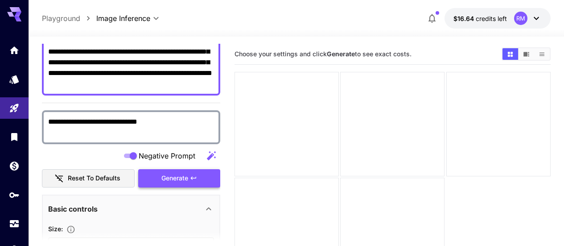
click at [200, 179] on button "Generate" at bounding box center [179, 178] width 82 height 18
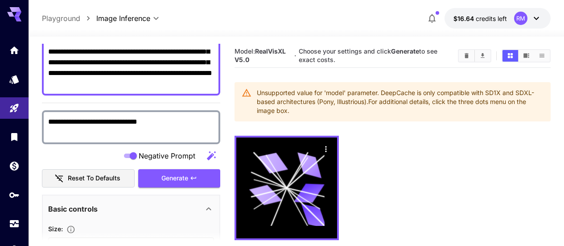
scroll to position [0, 0]
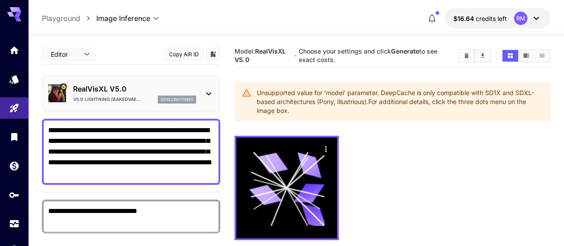
click at [204, 91] on icon at bounding box center [208, 93] width 11 height 11
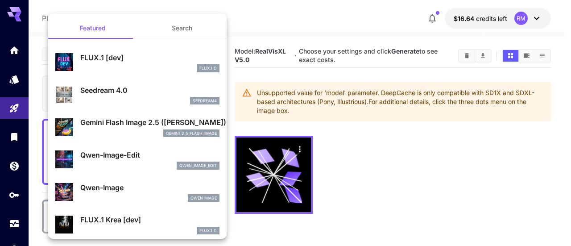
click at [409, 177] on div at bounding box center [285, 123] width 571 height 246
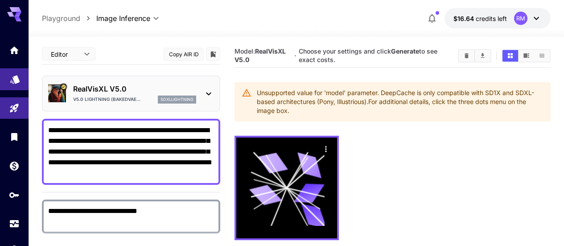
click at [23, 82] on link at bounding box center [14, 79] width 29 height 22
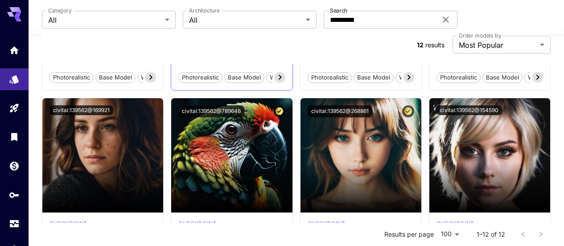
scroll to position [268, 0]
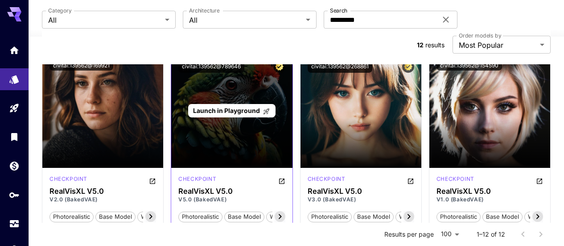
click at [230, 107] on span "Launch in Playground" at bounding box center [226, 111] width 67 height 8
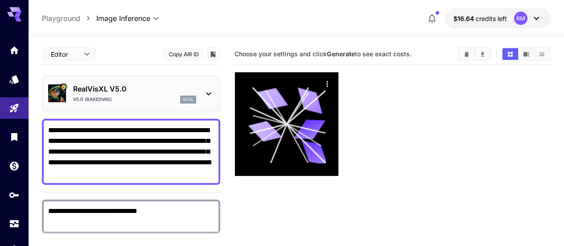
click at [468, 55] on icon "Clear All" at bounding box center [467, 53] width 4 height 5
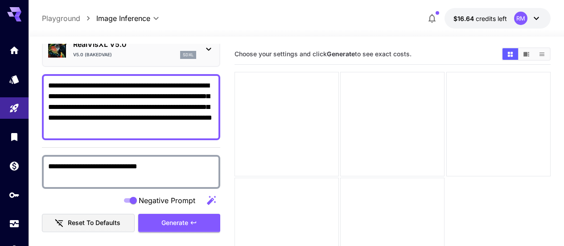
scroll to position [89, 0]
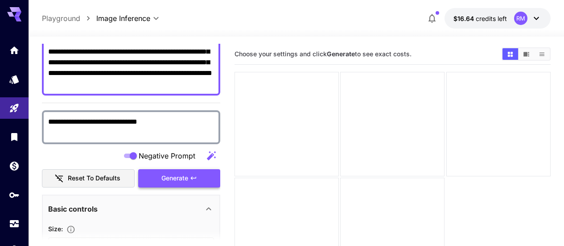
click at [187, 177] on span "Generate" at bounding box center [175, 178] width 27 height 11
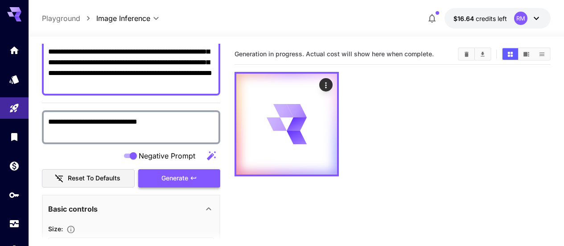
scroll to position [0, 0]
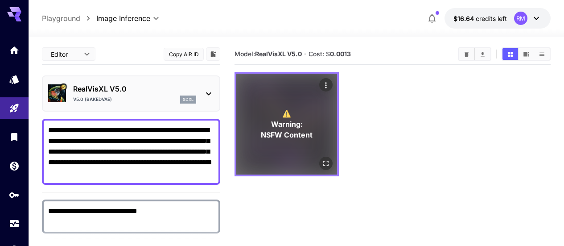
click at [322, 159] on icon "Open in fullscreen" at bounding box center [326, 163] width 9 height 9
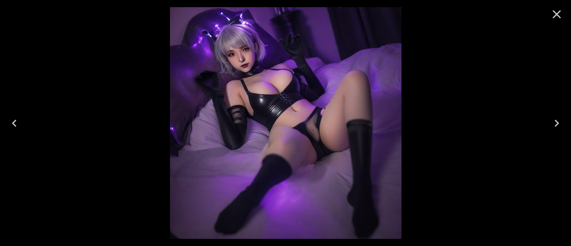
click at [552, 17] on icon "Close" at bounding box center [557, 14] width 14 height 14
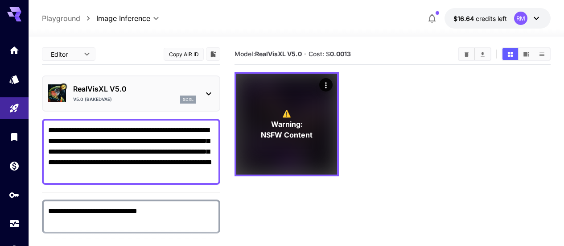
click at [196, 54] on button "Copy AIR ID" at bounding box center [184, 54] width 40 height 13
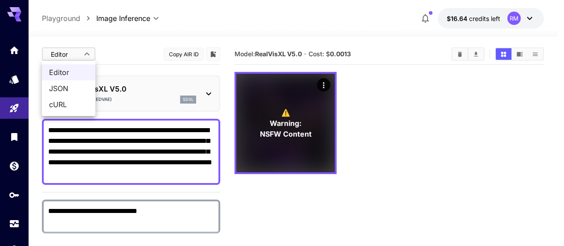
click at [89, 50] on body "**********" at bounding box center [282, 158] width 564 height 316
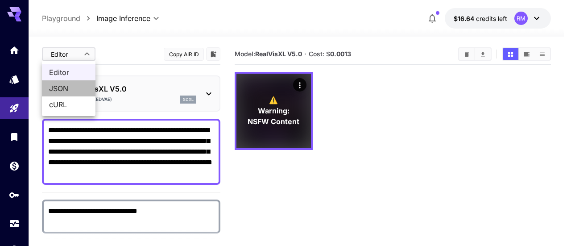
click at [89, 87] on li "JSON" at bounding box center [69, 88] width 54 height 16
type input "****"
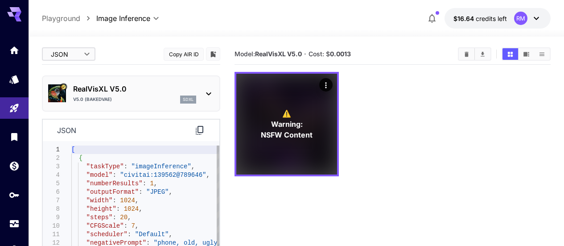
type textarea "**********"
drag, startPoint x: 191, startPoint y: 176, endPoint x: 120, endPoint y: 177, distance: 71.4
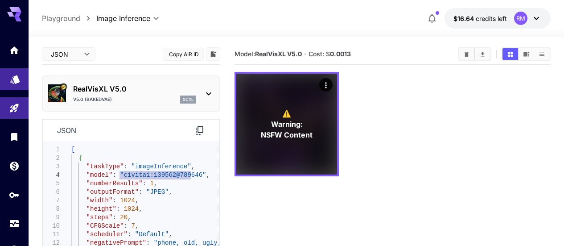
click at [15, 76] on icon "Models" at bounding box center [14, 76] width 9 height 8
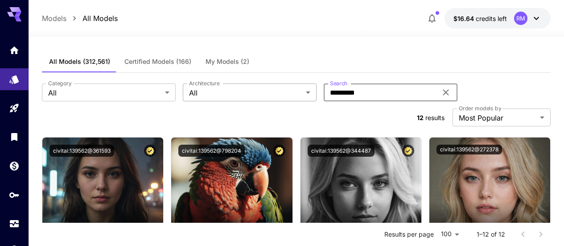
drag, startPoint x: 358, startPoint y: 95, endPoint x: 273, endPoint y: 90, distance: 85.4
click at [273, 90] on div "Category All *** Category Architecture All *** Architecture Search ********* Se…" at bounding box center [296, 92] width 509 height 18
paste input "text"
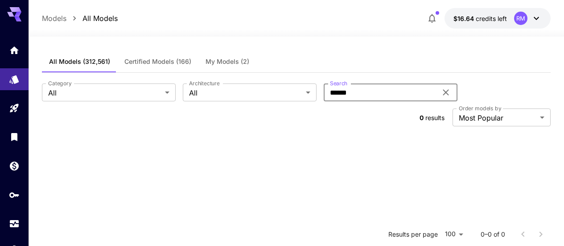
type input "******"
click at [443, 94] on icon at bounding box center [446, 93] width 6 height 6
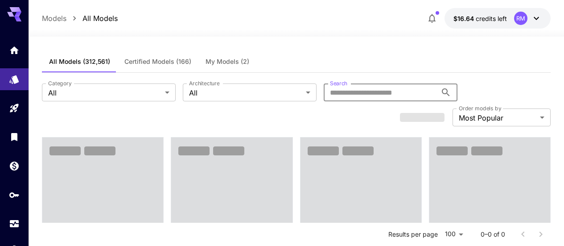
click at [370, 96] on input "Search" at bounding box center [380, 92] width 113 height 18
paste input "******"
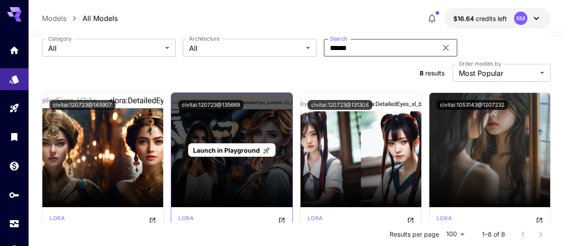
scroll to position [89, 0]
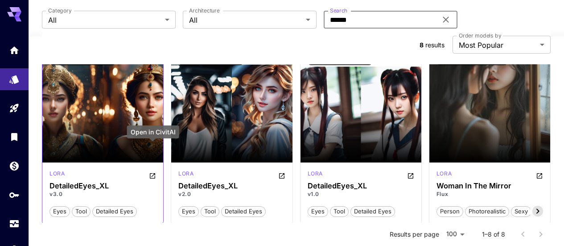
type input "******"
click at [154, 172] on icon "Open in CivitAI" at bounding box center [152, 175] width 7 height 7
click at [157, 162] on div "lora DetailedEyes_XL v3.0 eyes tool detailed eyes" at bounding box center [102, 193] width 121 height 62
click at [154, 172] on icon "Open in CivitAI" at bounding box center [152, 175] width 7 height 7
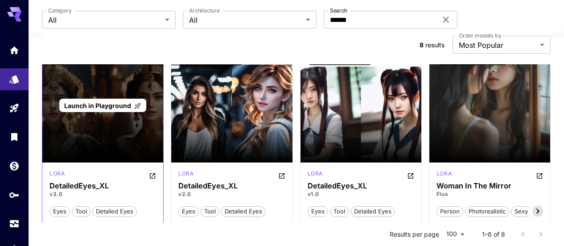
click at [105, 99] on div "Launch in Playground" at bounding box center [102, 106] width 87 height 14
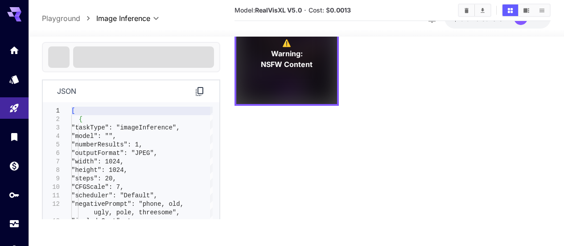
scroll to position [70, 0]
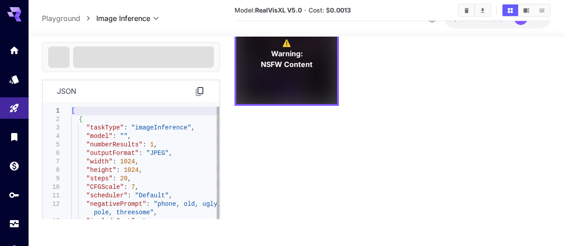
type input "***"
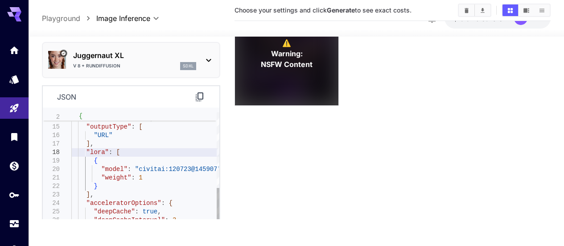
type textarea "**********"
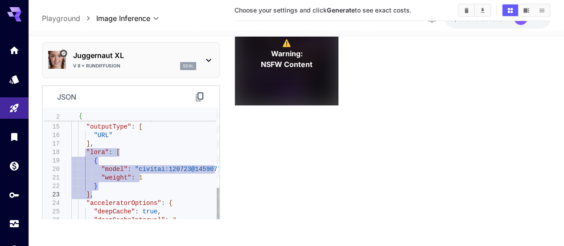
drag, startPoint x: 86, startPoint y: 154, endPoint x: 110, endPoint y: 198, distance: 49.9
click at [110, 198] on div ""includeCost" : true , "checkNSFW" : true , "outputType" : [ "URL" ] , "lora" :…" at bounding box center [145, 161] width 148 height 331
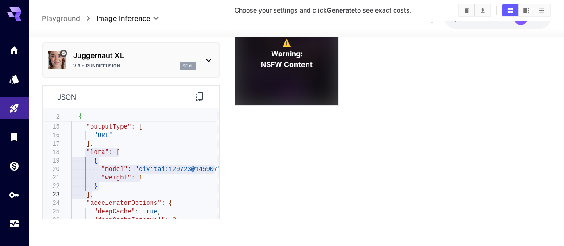
click at [69, 95] on p "json" at bounding box center [66, 96] width 19 height 11
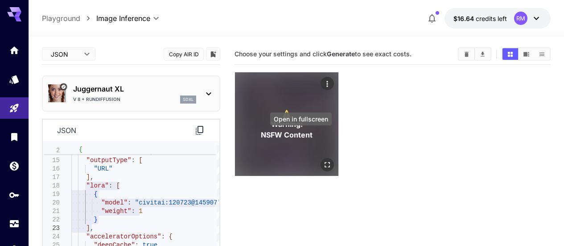
click at [323, 160] on icon "Open in fullscreen" at bounding box center [327, 164] width 9 height 9
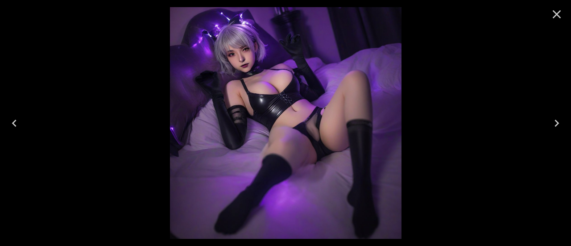
click at [555, 15] on icon "Close" at bounding box center [557, 14] width 8 height 8
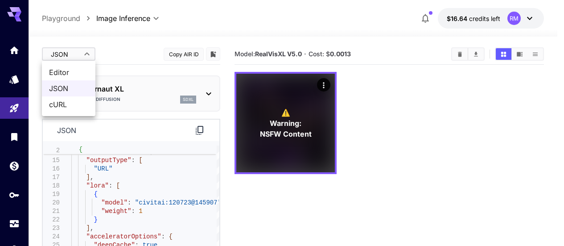
click at [90, 54] on body "**********" at bounding box center [282, 158] width 564 height 316
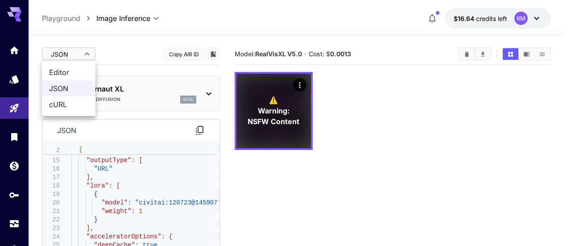
click at [81, 104] on span "cURL" at bounding box center [68, 104] width 39 height 11
type input "****"
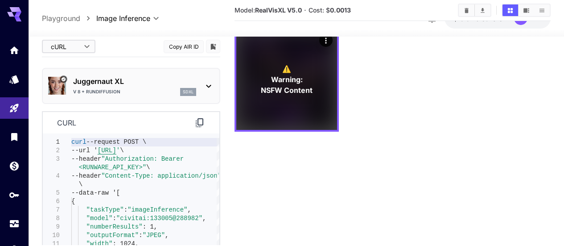
scroll to position [70, 0]
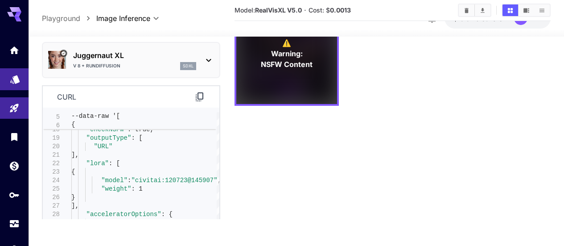
click at [12, 84] on link at bounding box center [14, 79] width 29 height 22
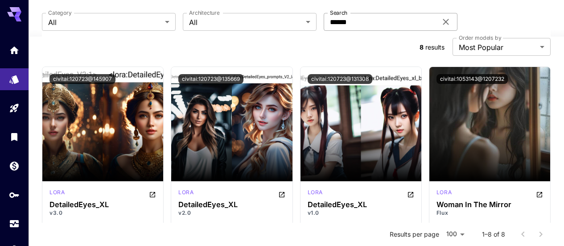
click at [443, 23] on icon at bounding box center [446, 22] width 6 height 6
click at [359, 21] on input "Search" at bounding box center [380, 22] width 113 height 18
paste input "******"
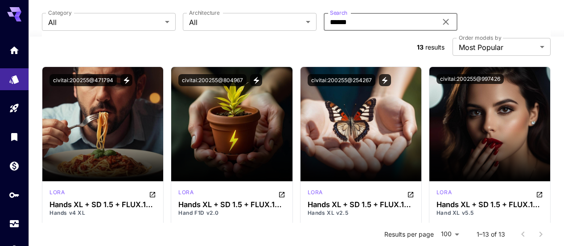
type input "******"
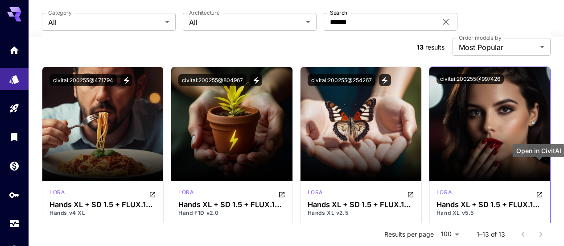
click at [541, 191] on icon "Open in CivitAI" at bounding box center [539, 194] width 7 height 7
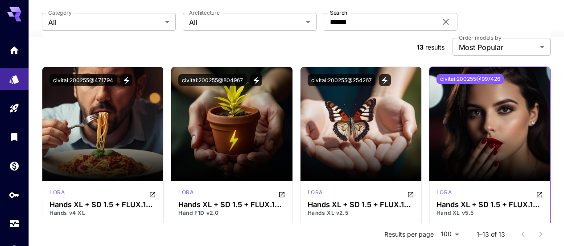
click at [488, 74] on button "civitai:200255@997426" at bounding box center [470, 79] width 67 height 10
click at [479, 74] on button "civitai:200255@997426" at bounding box center [470, 79] width 67 height 10
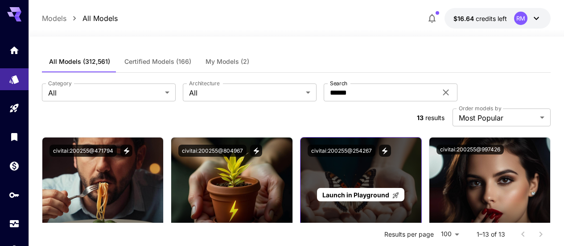
scroll to position [89, 0]
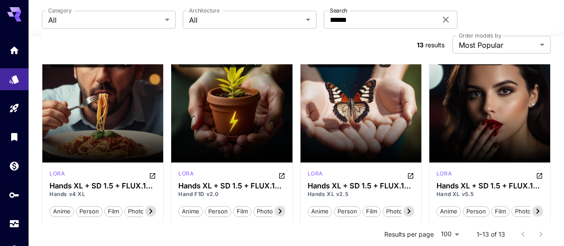
click at [443, 18] on icon at bounding box center [446, 20] width 6 height 6
click at [365, 18] on input "Search" at bounding box center [380, 20] width 113 height 18
paste input "*******"
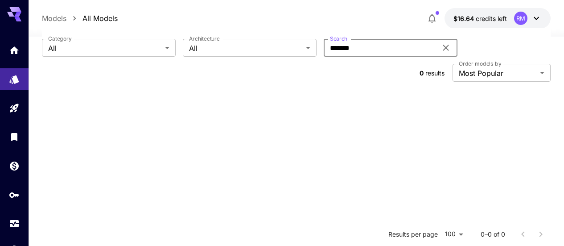
scroll to position [0, 0]
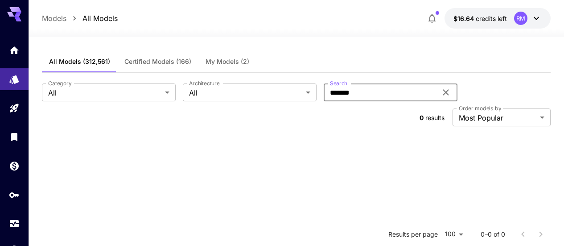
type input "*******"
click at [441, 90] on icon at bounding box center [446, 92] width 11 height 11
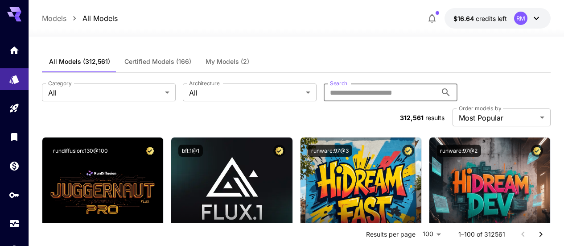
click at [358, 95] on input "Search" at bounding box center [380, 92] width 113 height 18
paste input "******"
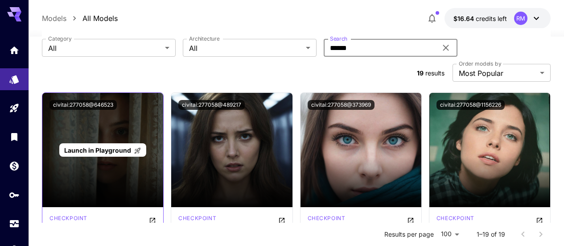
scroll to position [89, 0]
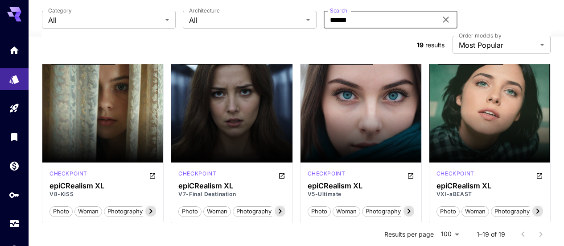
type input "******"
click at [282, 172] on icon "Open in CivitAI" at bounding box center [281, 175] width 7 height 7
click at [154, 173] on icon "Open in CivitAI" at bounding box center [152, 175] width 5 height 5
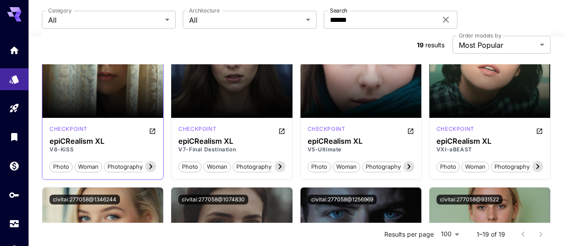
scroll to position [223, 0]
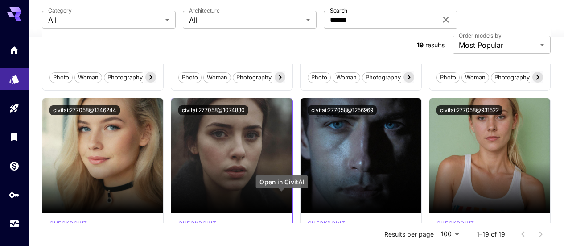
click at [281, 222] on icon "Open in CivitAI" at bounding box center [281, 225] width 7 height 7
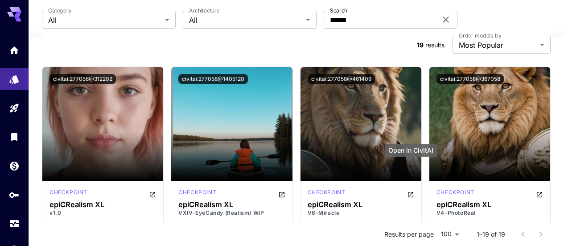
scroll to position [260, 0]
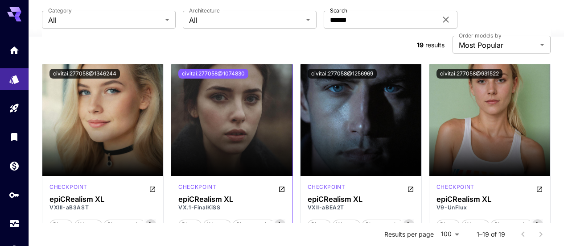
click at [242, 69] on button "civitai:277058@1074830" at bounding box center [213, 74] width 70 height 10
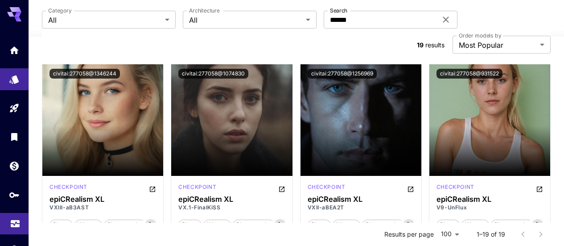
click at [15, 226] on icon "Usage" at bounding box center [15, 221] width 11 height 11
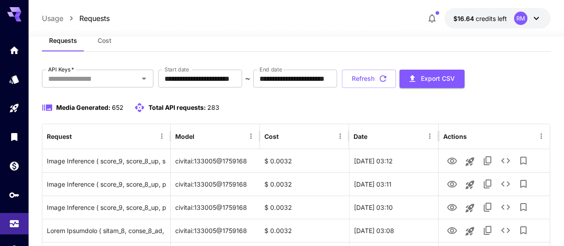
scroll to position [71, 0]
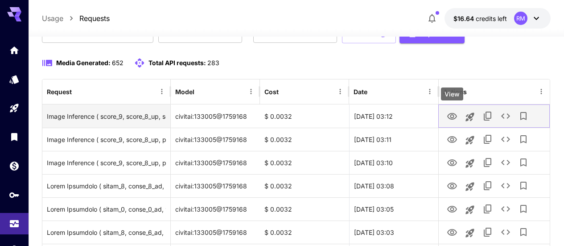
click at [448, 116] on icon "View" at bounding box center [453, 116] width 10 height 7
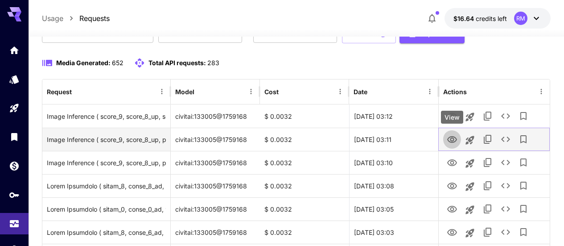
click at [452, 137] on icon "View" at bounding box center [452, 139] width 11 height 11
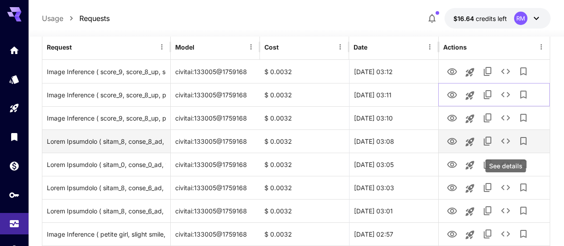
scroll to position [160, 0]
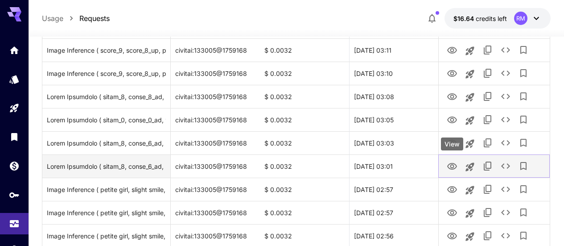
click at [452, 168] on icon "View" at bounding box center [452, 166] width 11 height 11
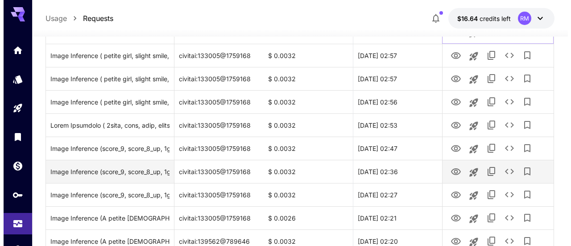
scroll to position [383, 0]
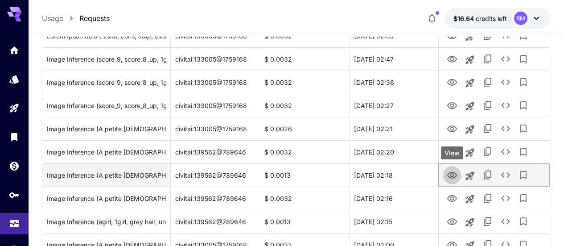
click at [450, 172] on icon "View" at bounding box center [453, 175] width 10 height 7
click at [451, 172] on icon "View" at bounding box center [453, 175] width 10 height 7
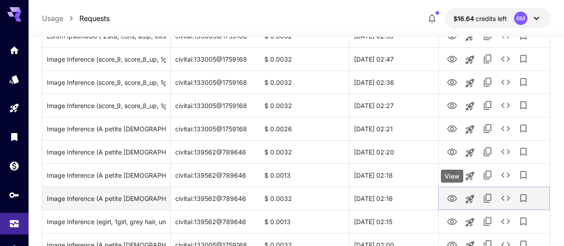
click at [457, 197] on icon "View" at bounding box center [452, 198] width 11 height 11
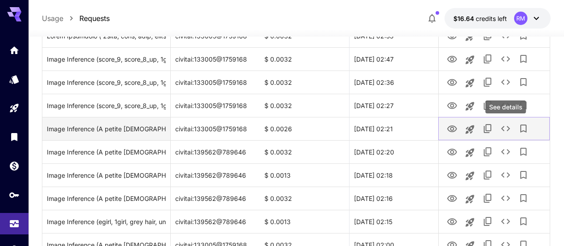
click at [504, 124] on icon "See details" at bounding box center [506, 128] width 11 height 11
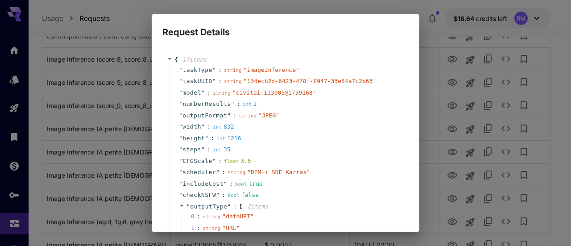
click at [560, 99] on div "Request Details { 17 item s " taskType " : string " imageInference " " taskUUID…" at bounding box center [285, 123] width 571 height 246
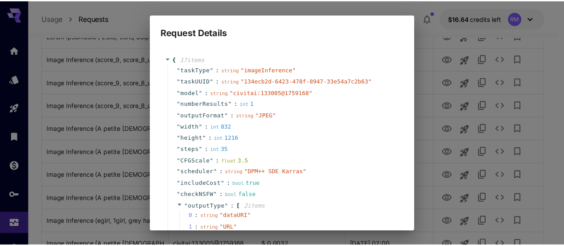
scroll to position [261, 0]
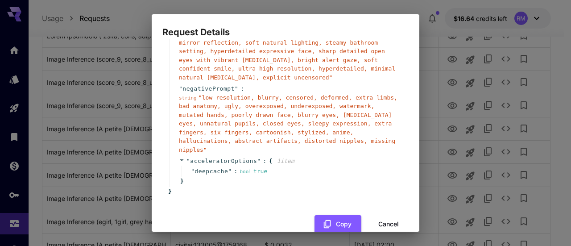
click at [390, 215] on button "Cancel" at bounding box center [389, 224] width 40 height 18
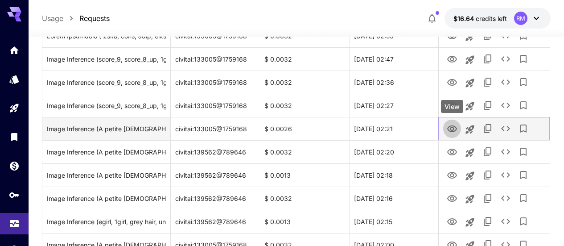
click at [450, 127] on icon "View" at bounding box center [452, 129] width 11 height 11
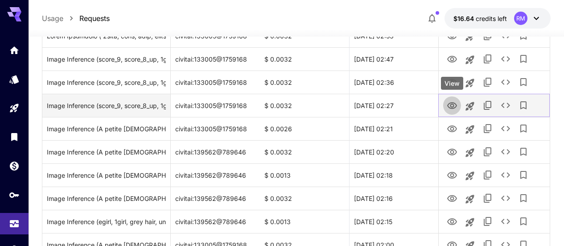
click at [452, 109] on icon "View" at bounding box center [452, 105] width 11 height 11
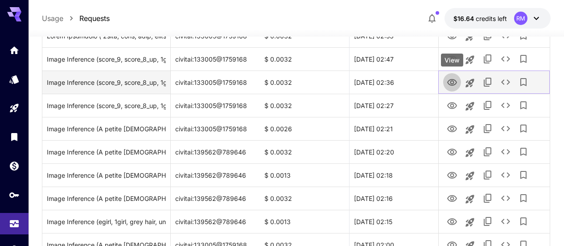
click at [455, 80] on icon "View" at bounding box center [453, 82] width 10 height 7
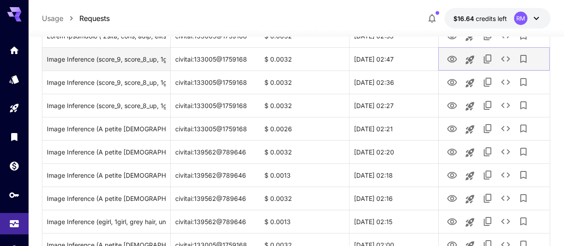
click at [453, 57] on icon "View" at bounding box center [453, 59] width 10 height 7
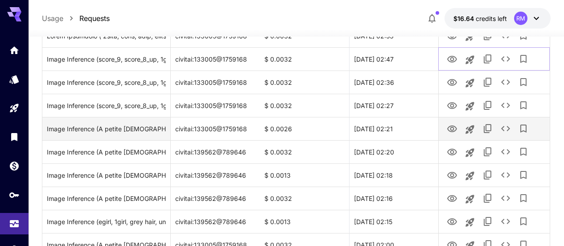
scroll to position [339, 0]
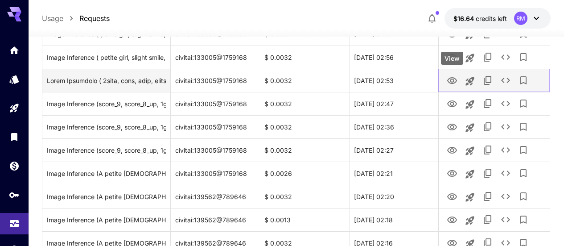
click at [454, 77] on icon "View" at bounding box center [452, 80] width 11 height 11
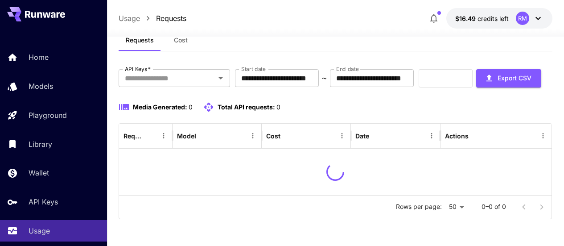
scroll to position [55, 0]
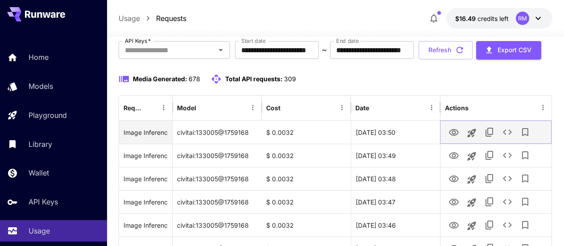
click at [452, 136] on icon "View" at bounding box center [454, 132] width 10 height 7
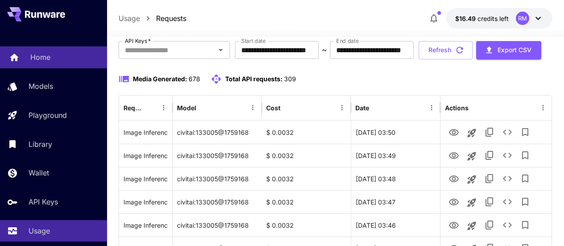
click at [66, 61] on div "Home" at bounding box center [65, 57] width 70 height 11
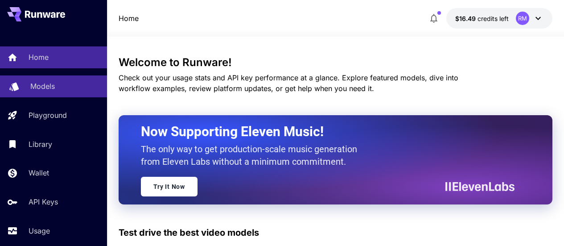
click at [60, 89] on div "Models" at bounding box center [65, 86] width 70 height 11
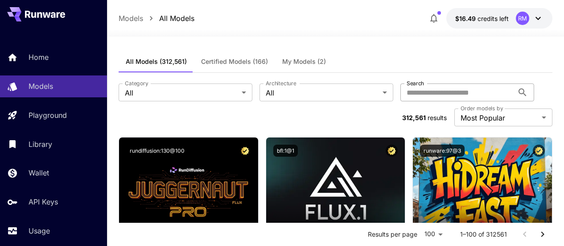
click at [401, 88] on input "Search" at bounding box center [457, 92] width 113 height 18
paste input "*******"
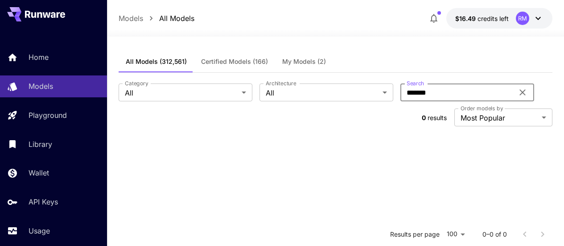
type input "*******"
click at [520, 91] on icon at bounding box center [523, 93] width 6 height 6
click at [401, 98] on input "Search" at bounding box center [457, 92] width 113 height 18
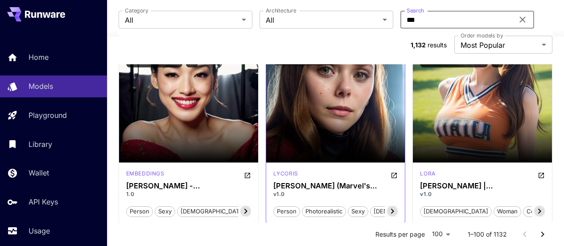
scroll to position [4640, 0]
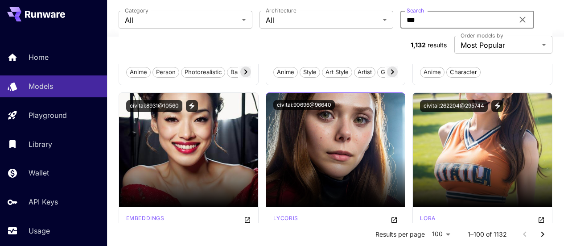
type input "***"
click at [328, 126] on img at bounding box center [335, 150] width 139 height 114
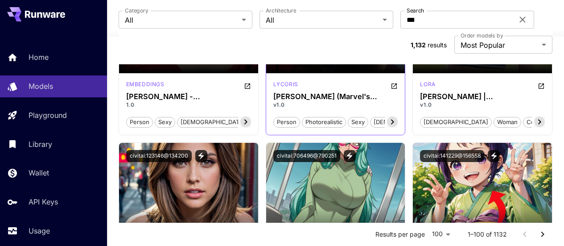
scroll to position [4819, 0]
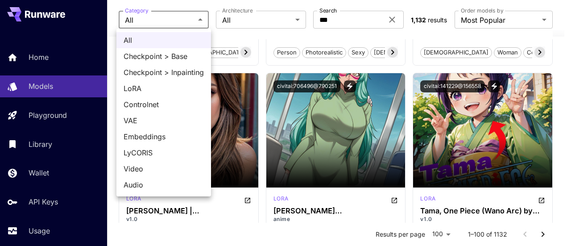
click at [145, 170] on span "Video" at bounding box center [164, 168] width 80 height 11
type input "*****"
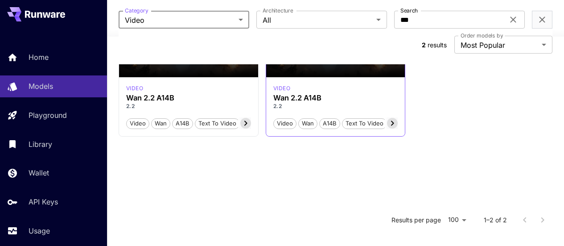
scroll to position [0, 0]
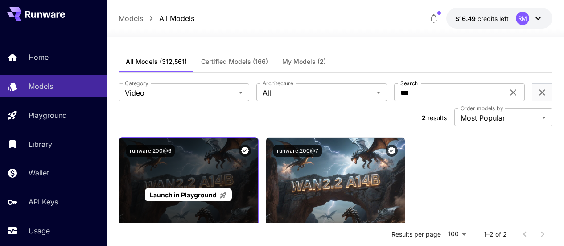
click at [206, 191] on span "Launch in Playground" at bounding box center [183, 195] width 67 height 8
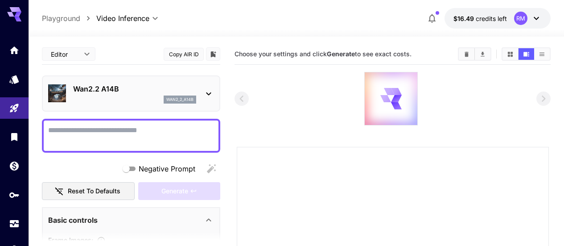
click at [191, 121] on div at bounding box center [131, 136] width 178 height 34
paste textarea "*******"
type textarea "*******"
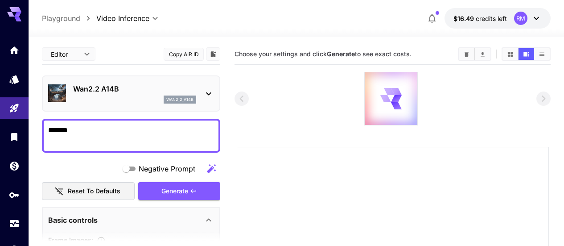
drag, startPoint x: 157, startPoint y: 133, endPoint x: 42, endPoint y: 133, distance: 115.1
click at [42, 133] on div "*******" at bounding box center [131, 136] width 178 height 34
